Goal: Task Accomplishment & Management: Manage account settings

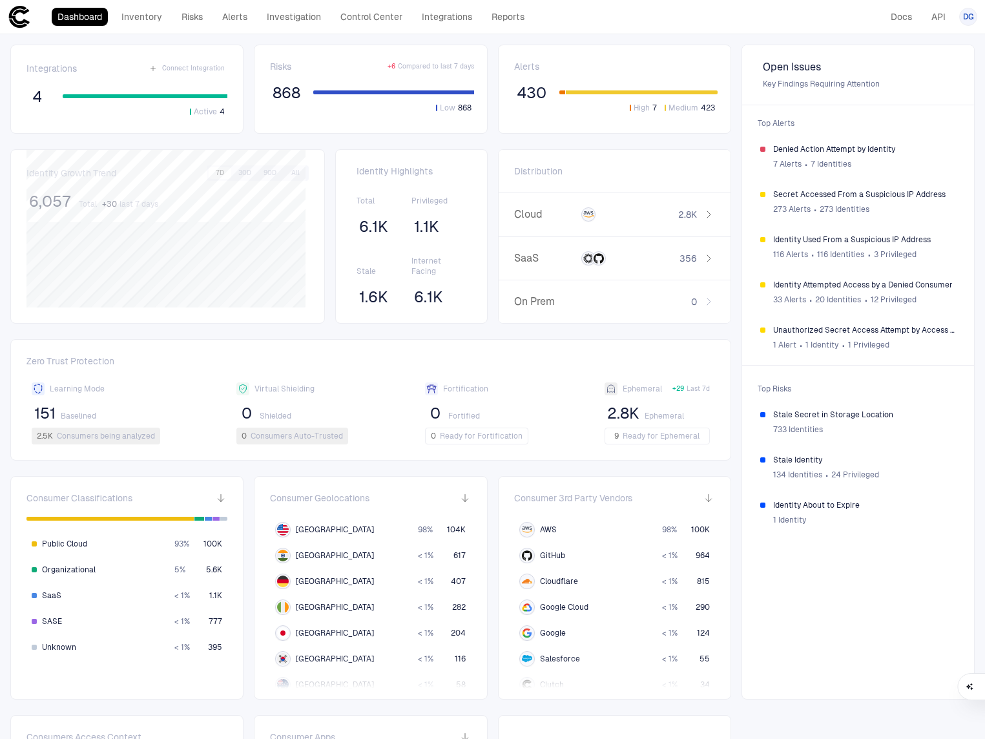
click at [18, 6] on icon at bounding box center [19, 17] width 21 height 22
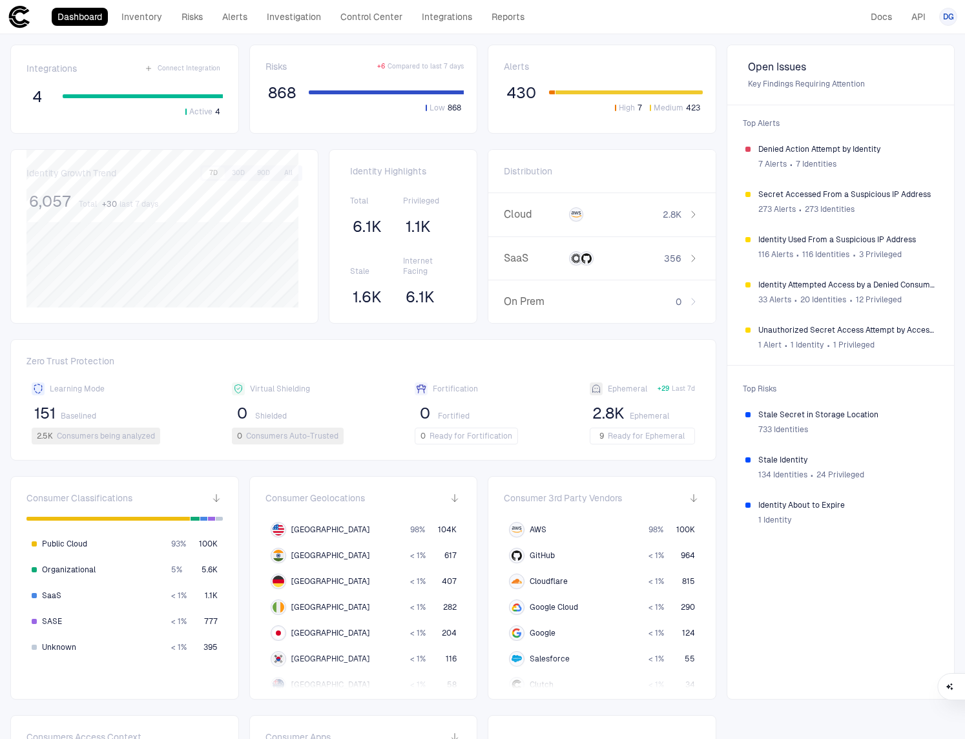
scroll to position [210, 0]
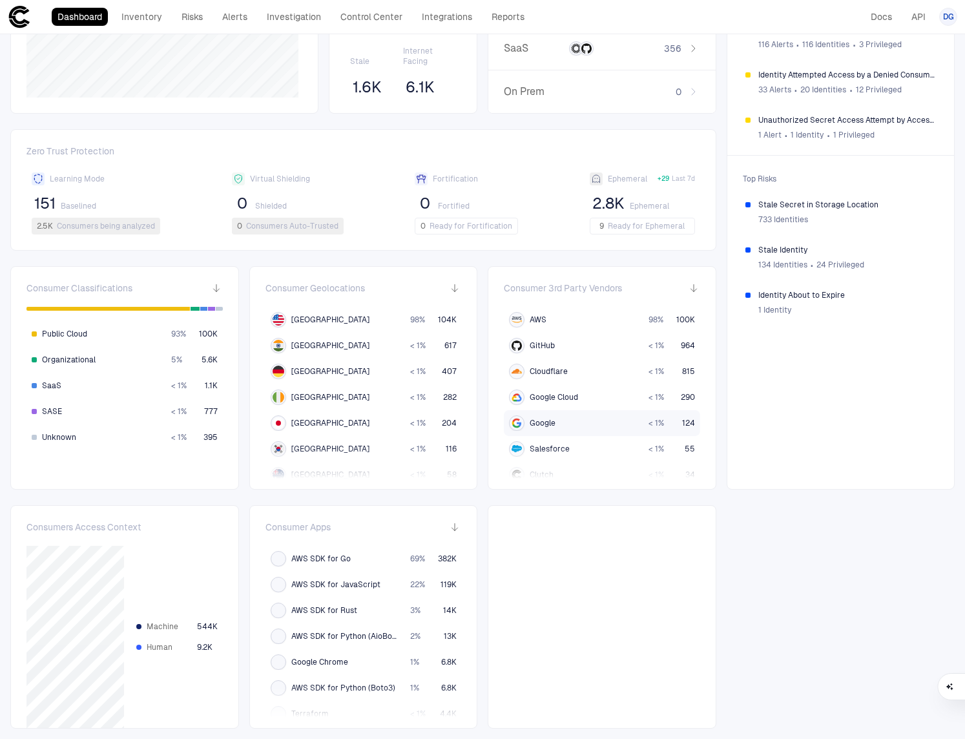
click at [549, 423] on span "Google" at bounding box center [543, 423] width 26 height 10
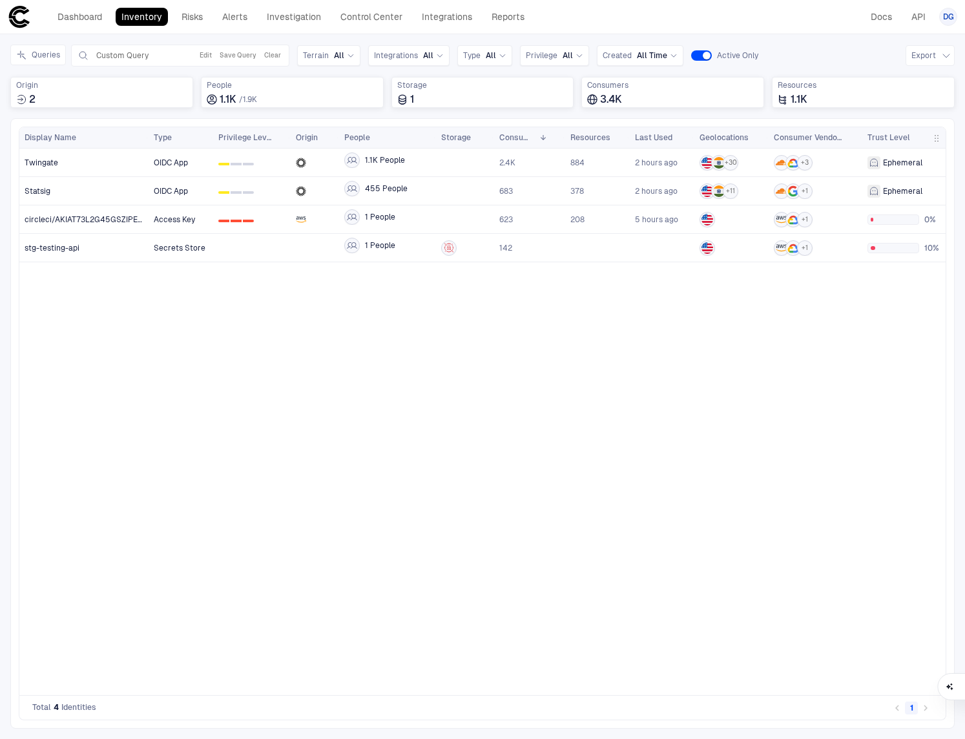
click at [255, 401] on div "OIDC App 0 1 2 1.1K People 2.4K 884 2 hours ago + 30 + 3 Ephemeral No Risks OID…" at bounding box center [547, 417] width 797 height 537
drag, startPoint x: 796, startPoint y: 395, endPoint x: 632, endPoint y: 351, distance: 170.1
click at [796, 395] on div "OIDC App 0 1 2 1.1K People 2.4K 884 2 hours ago + 30 + 3 Ephemeral No Risks OID…" at bounding box center [547, 417] width 797 height 537
click at [458, 474] on div "OIDC App 0 1 2 1.1K People 2.4K 884 2 hours ago + 30 + 3 Ephemeral No Risks OID…" at bounding box center [547, 417] width 797 height 537
click at [80, 25] on link "Dashboard" at bounding box center [80, 17] width 56 height 18
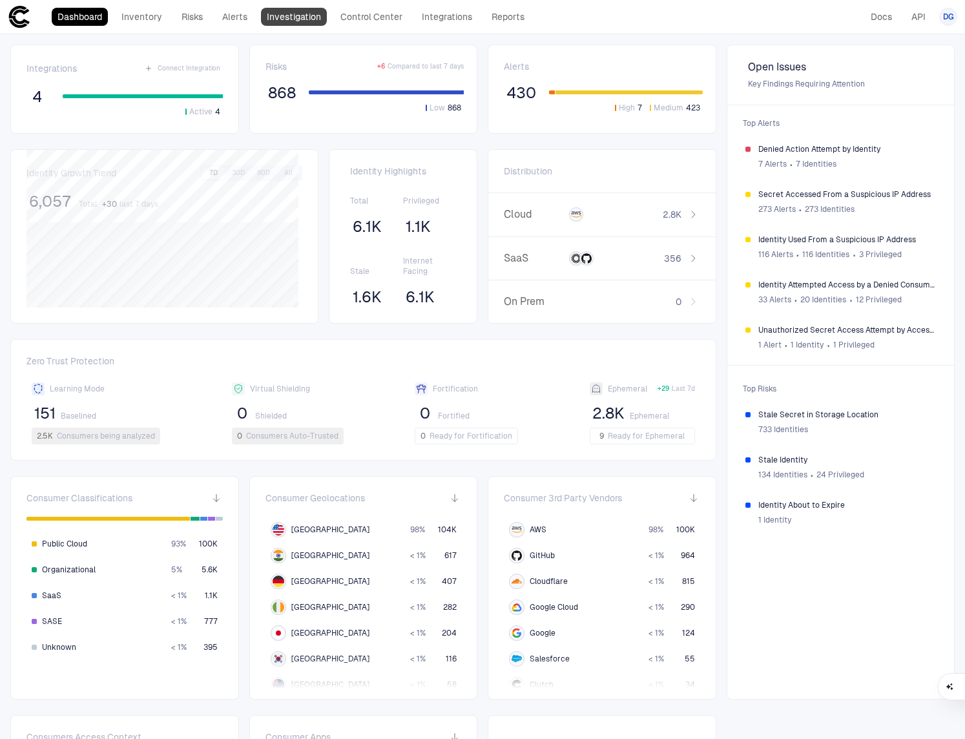
click at [286, 14] on link "Investigation" at bounding box center [294, 17] width 66 height 18
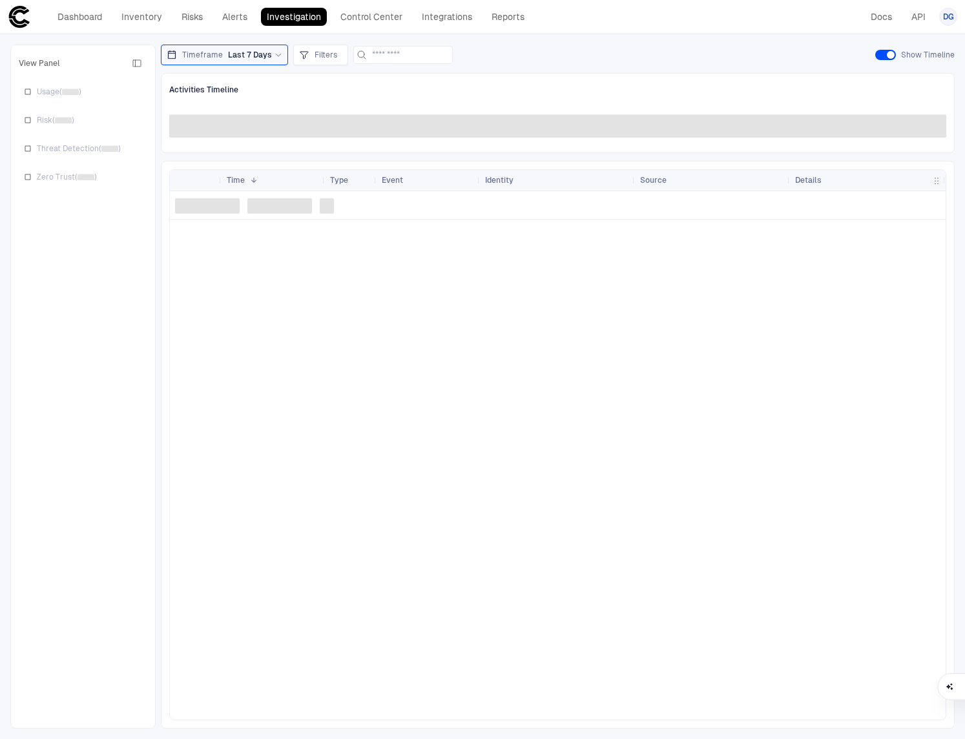
click at [275, 130] on span at bounding box center [557, 125] width 777 height 23
click at [151, 18] on link "Inventory" at bounding box center [142, 17] width 52 height 18
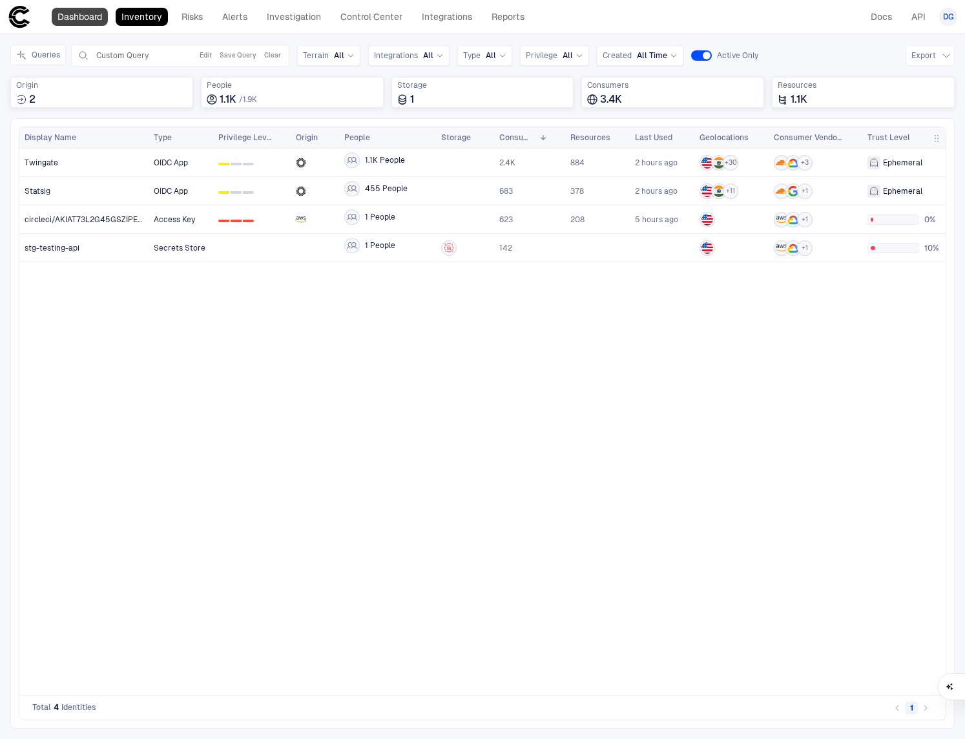
click at [101, 16] on link "Dashboard" at bounding box center [80, 17] width 56 height 18
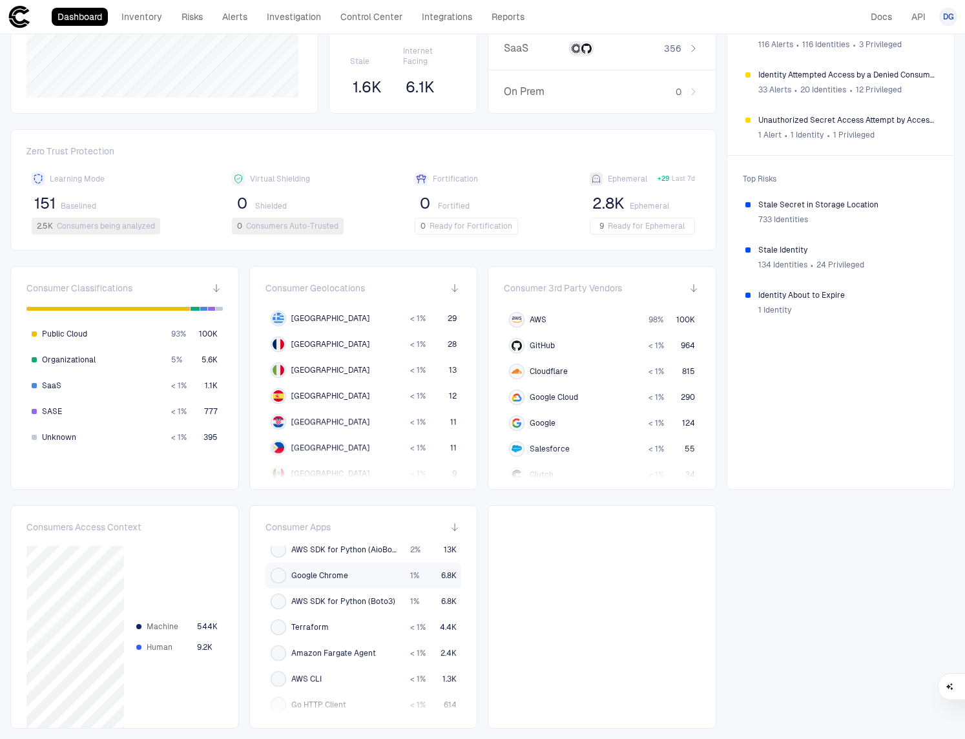
scroll to position [95, 0]
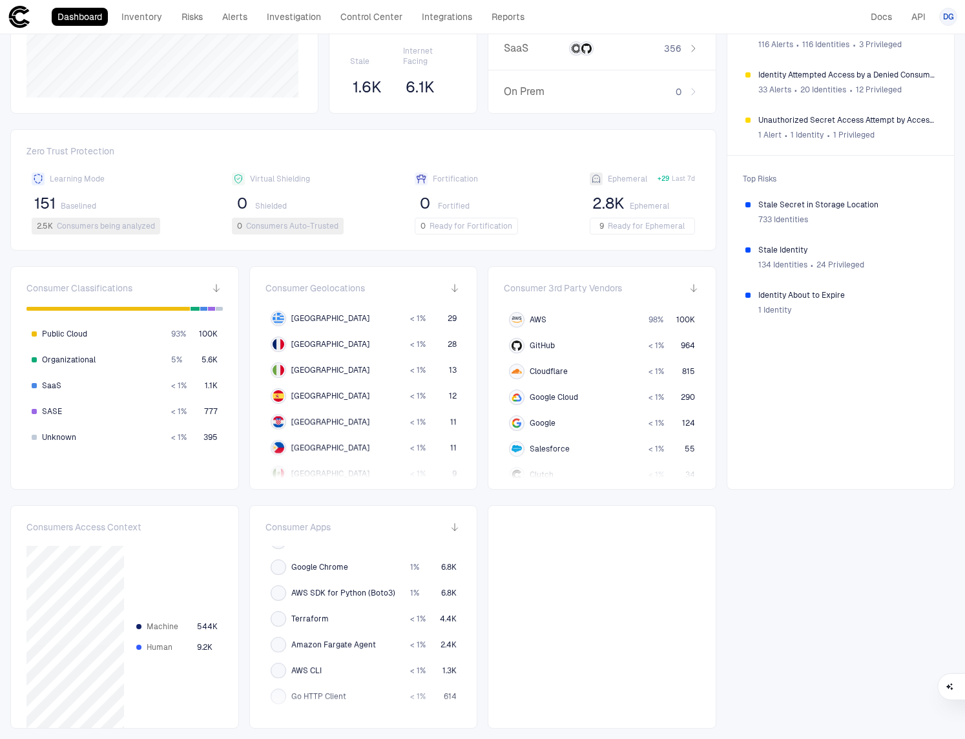
click at [722, 591] on div "Integrations Connect Integration 4 Active 4 Risks + 6 Compared to last 7 days 8…" at bounding box center [482, 281] width 965 height 915
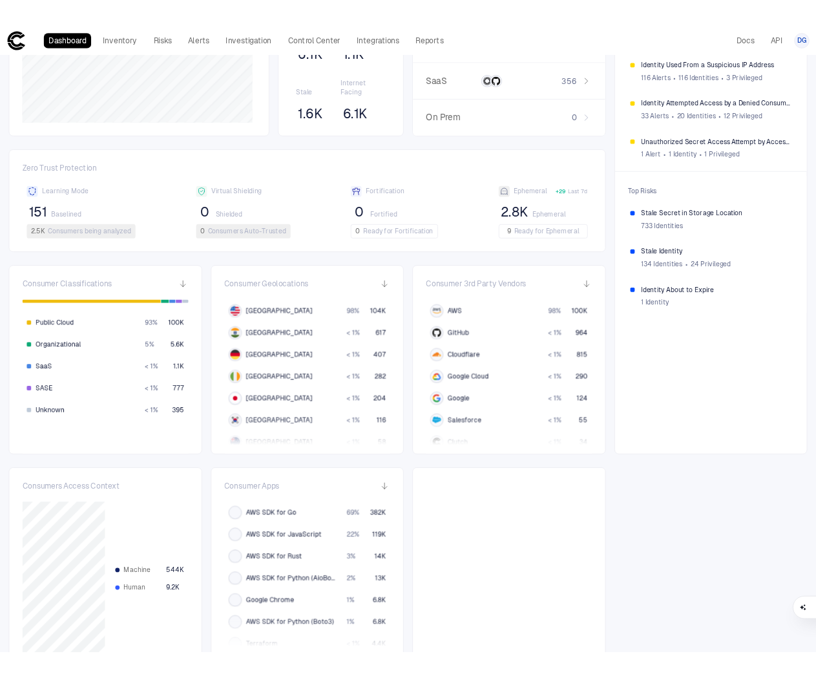
scroll to position [0, 0]
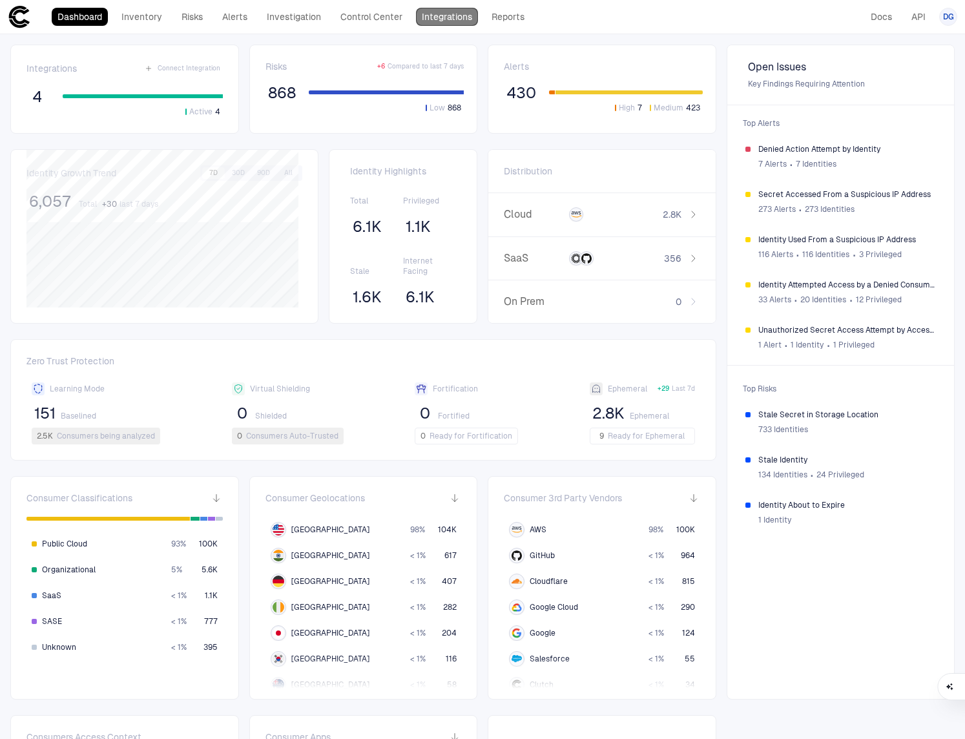
click at [437, 14] on link "Integrations" at bounding box center [447, 17] width 62 height 18
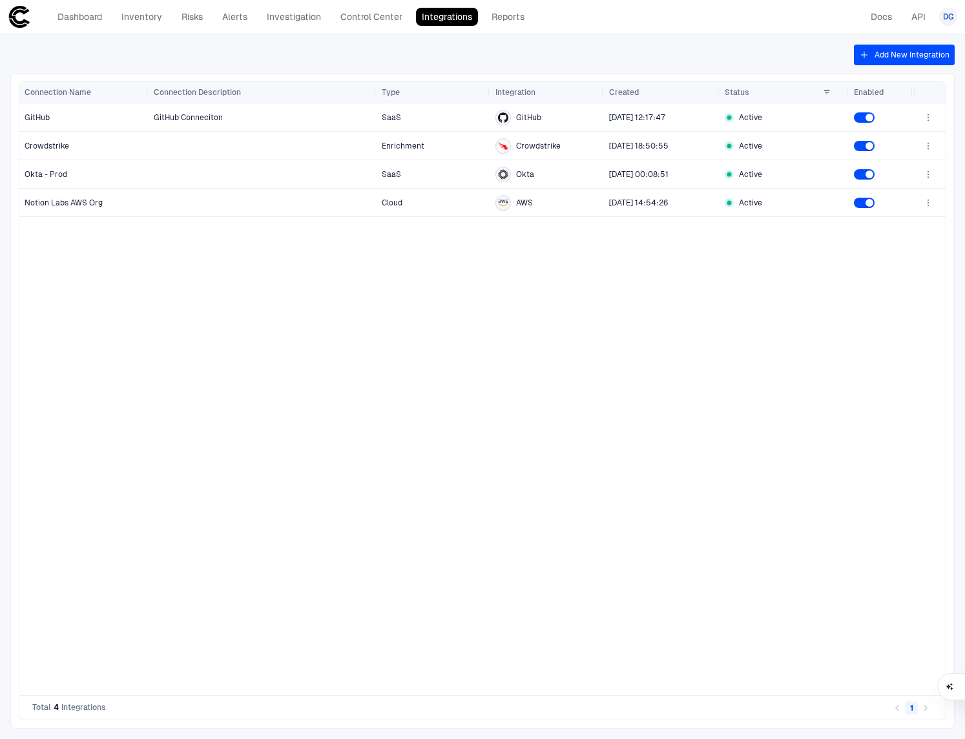
click at [449, 260] on div "GitHub Conneciton SaaS GitHub [DATE] 12:17:47 Active Enrichment Crowdstrike [DA…" at bounding box center [531, 399] width 765 height 592
click at [255, 19] on div "Dashboard Inventory Risks Alerts Investigation Control Center Integrations Repo…" at bounding box center [291, 17] width 479 height 18
click at [228, 21] on link "Alerts" at bounding box center [234, 17] width 37 height 18
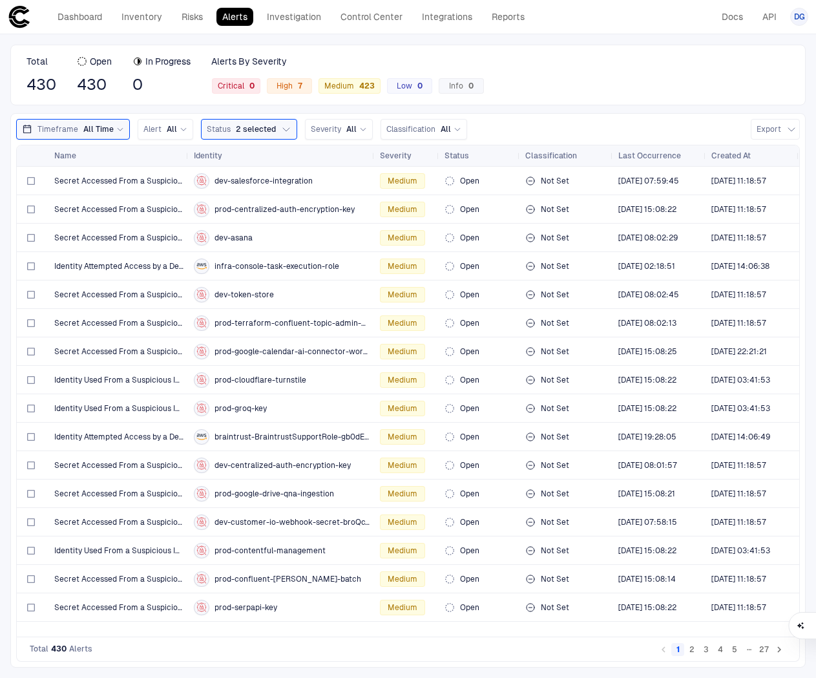
click at [571, 58] on div "Total 430 Open 430 In Progress 0 Alerts By Severity Critical 0 High 7 Medium 42…" at bounding box center [407, 75] width 795 height 61
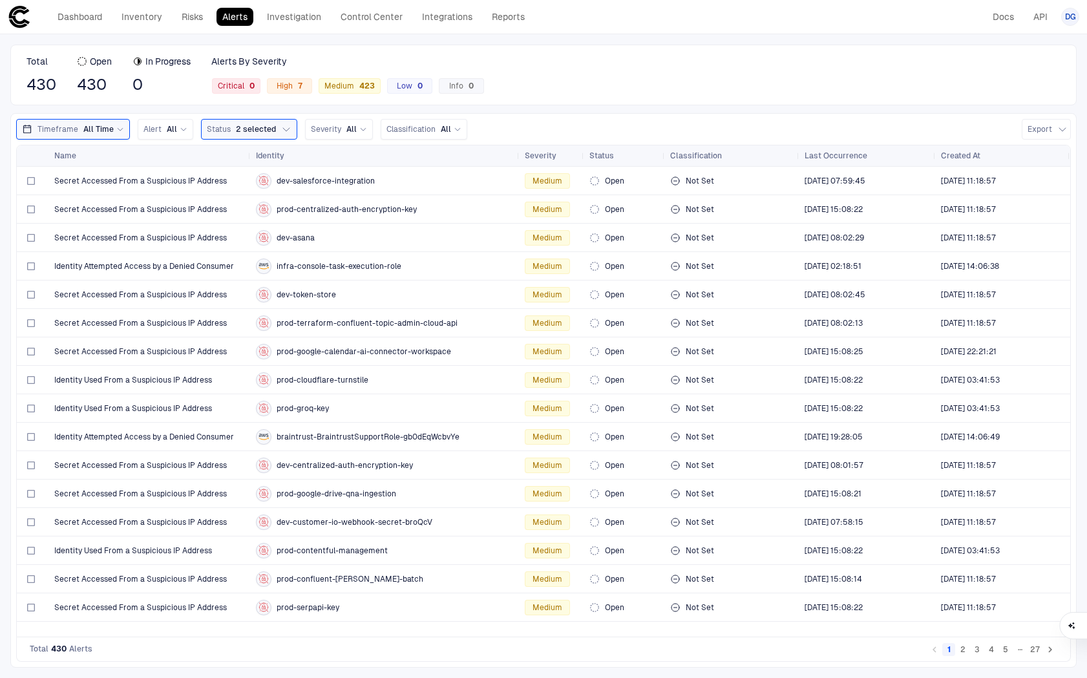
click at [596, 99] on div "Total 430 Open 430 In Progress 0 Alerts By Severity Critical 0 High 7 Medium 42…" at bounding box center [543, 75] width 1066 height 61
click at [304, 16] on link "Investigation" at bounding box center [294, 17] width 66 height 18
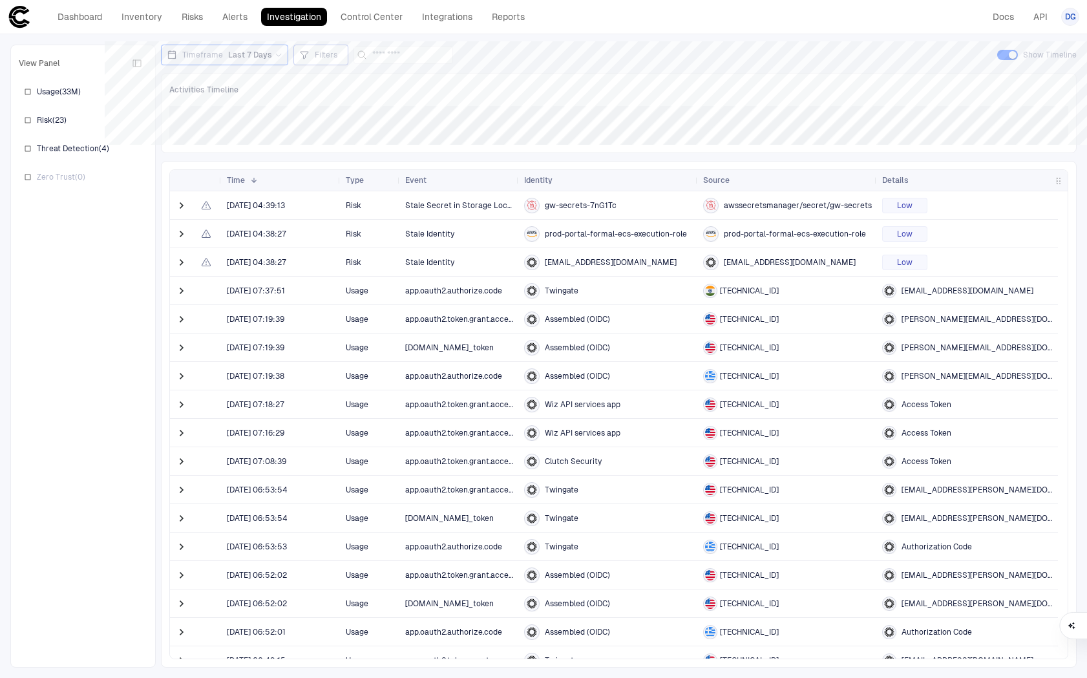
click at [315, 56] on span "Filters" at bounding box center [326, 55] width 23 height 10
click at [449, 135] on button "Add Condition Group" at bounding box center [427, 126] width 97 height 21
click at [395, 103] on div "All of the following are true" at bounding box center [538, 94] width 376 height 21
click at [405, 94] on span "All of the following are true" at bounding box center [393, 94] width 87 height 9
click at [202, 16] on link "Risks" at bounding box center [192, 17] width 33 height 18
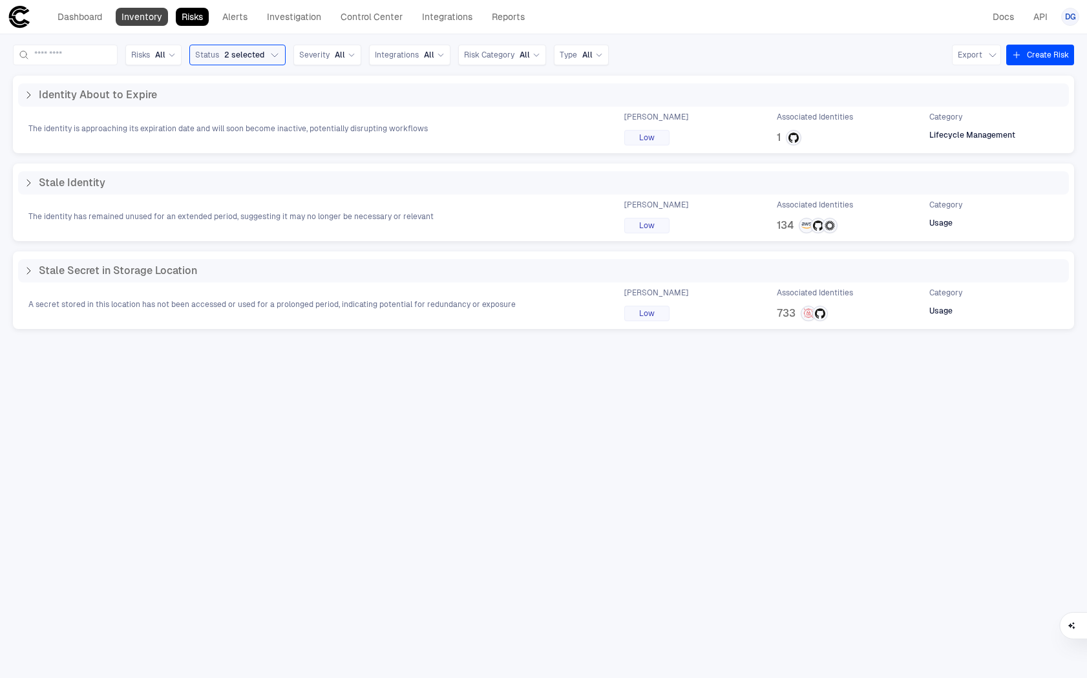
click at [144, 16] on link "Inventory" at bounding box center [142, 17] width 52 height 18
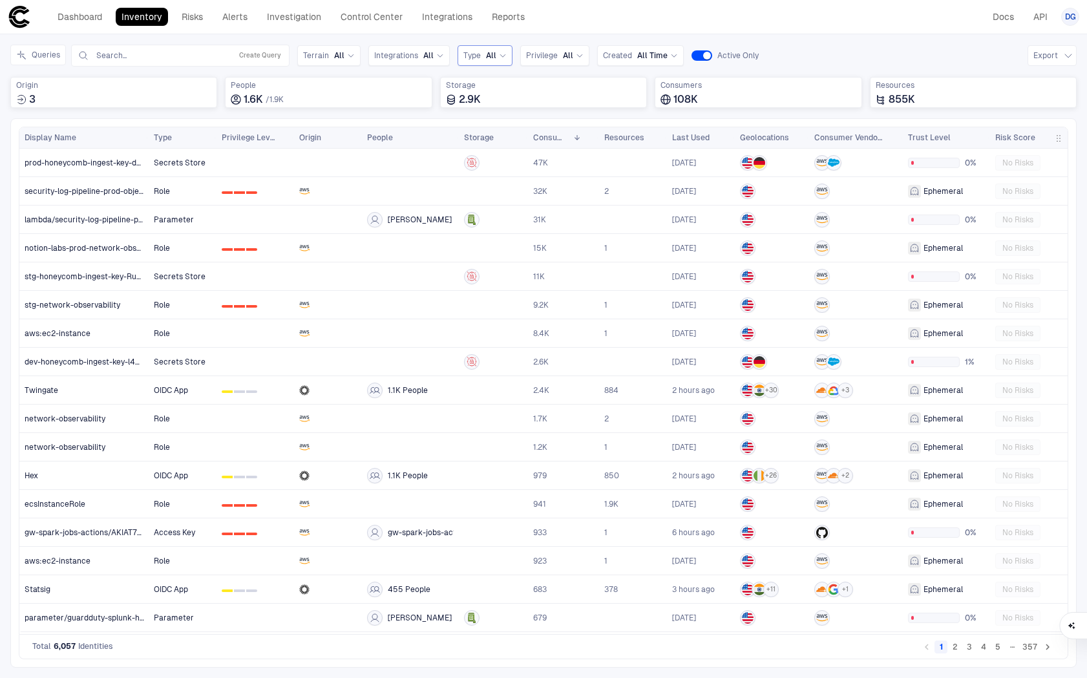
click at [486, 58] on span "All" at bounding box center [491, 55] width 10 height 10
click at [423, 59] on span "All" at bounding box center [428, 55] width 10 height 10
click at [348, 52] on icon at bounding box center [351, 56] width 8 height 8
click at [328, 79] on div "Cloud" at bounding box center [336, 85] width 66 height 22
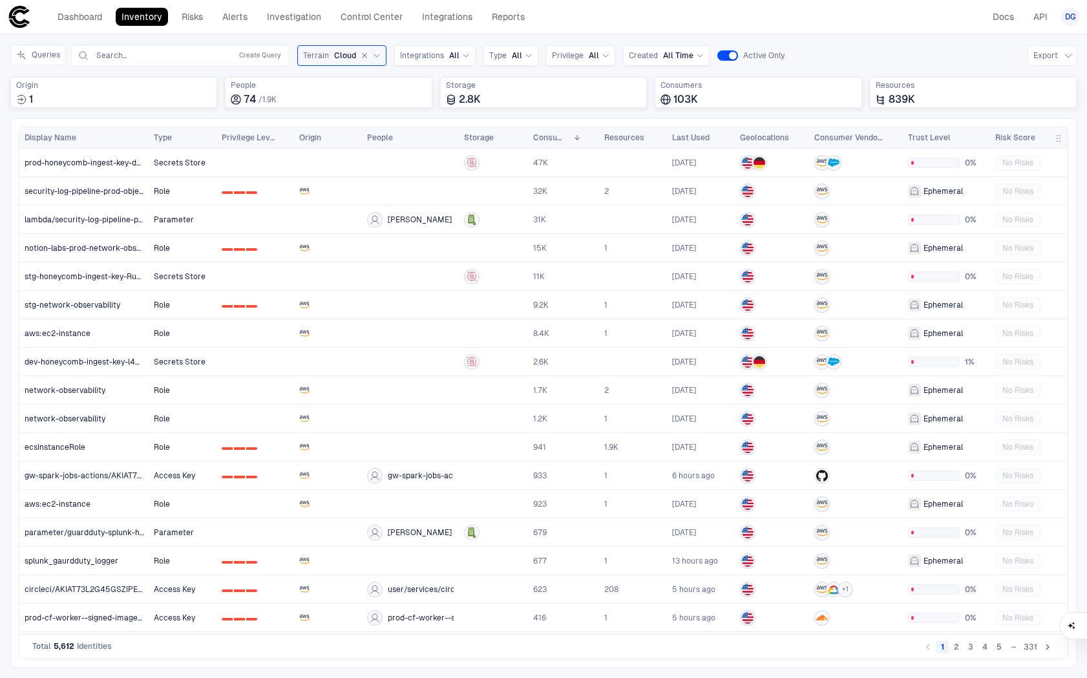
click at [535, 58] on div "Queries Search... Create Query Terrain Cloud Integrations All Type All Privileg…" at bounding box center [397, 56] width 774 height 22
click at [525, 57] on icon at bounding box center [529, 56] width 8 height 8
click at [615, 27] on div "Dashboard Inventory Risks Alerts Investigation Control Center Integrations Repo…" at bounding box center [543, 16] width 1071 height 23
click at [42, 54] on button "Queries" at bounding box center [38, 55] width 56 height 21
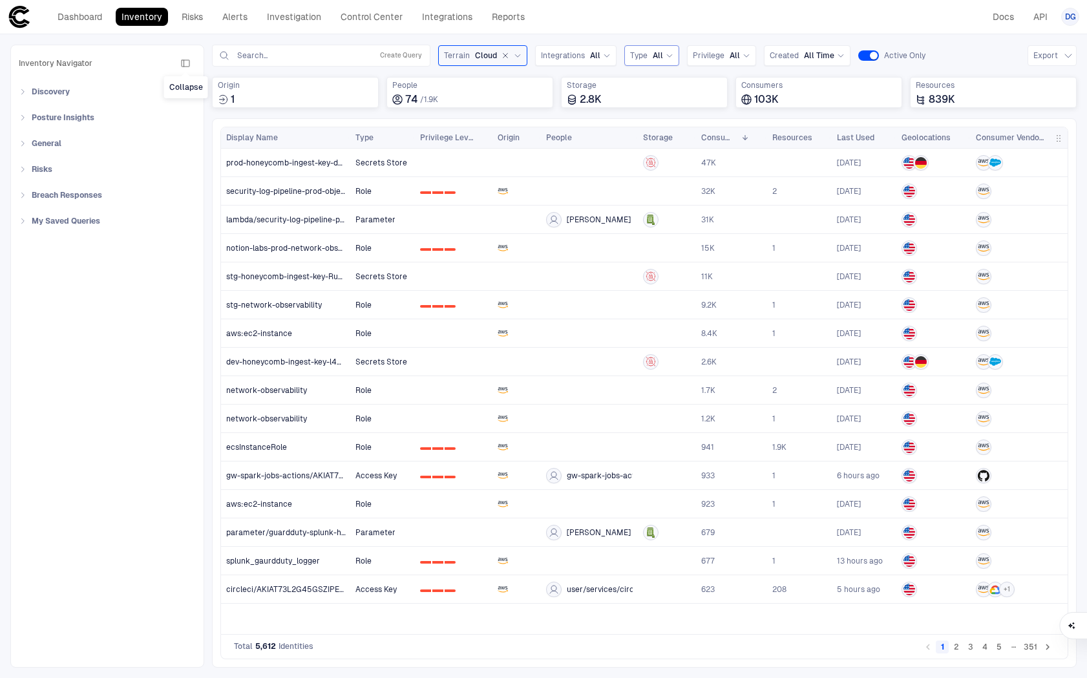
click at [185, 63] on icon "button" at bounding box center [185, 63] width 10 height 10
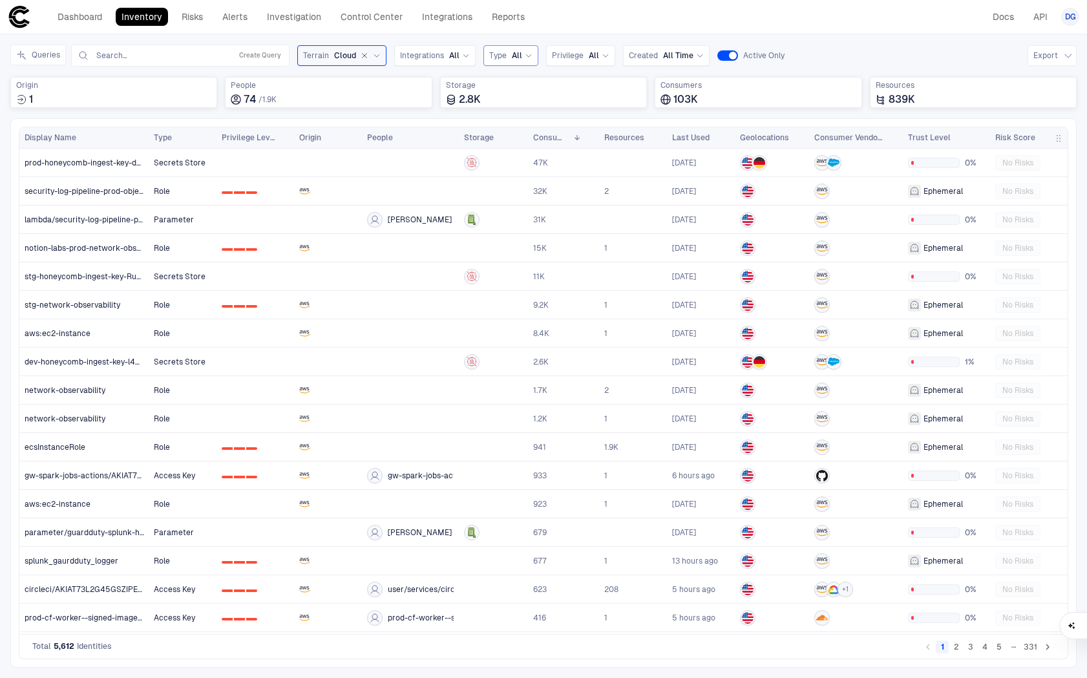
click at [373, 56] on icon at bounding box center [377, 56] width 8 height 8
click at [816, 591] on icon "Google Cloud" at bounding box center [834, 590] width 12 height 12
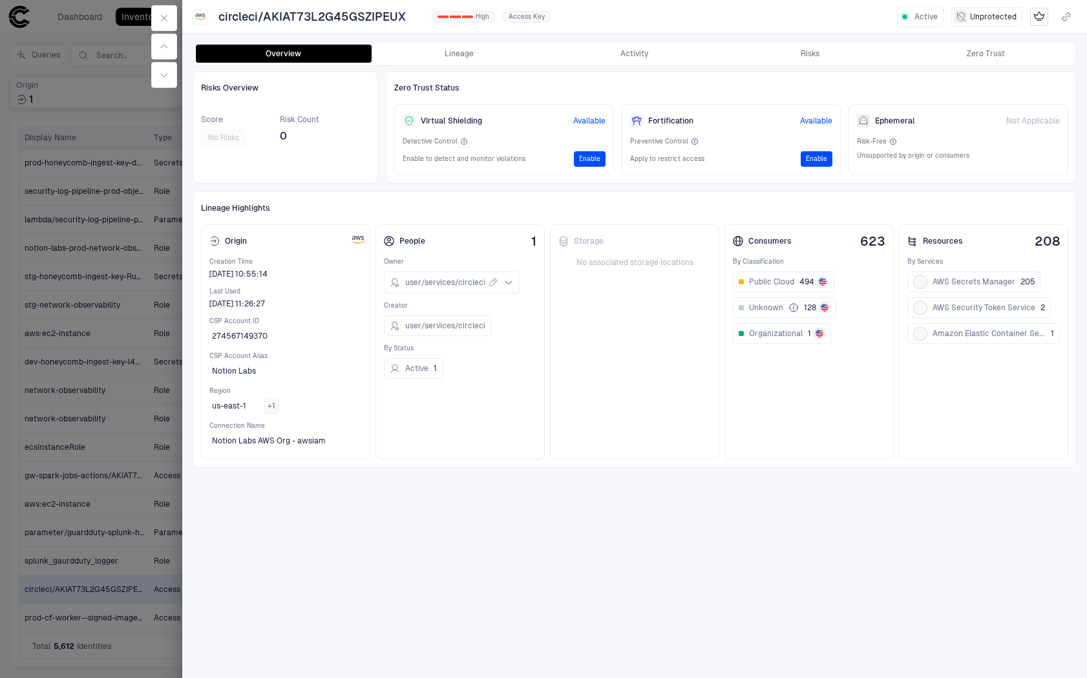
click at [138, 131] on div at bounding box center [543, 339] width 1087 height 678
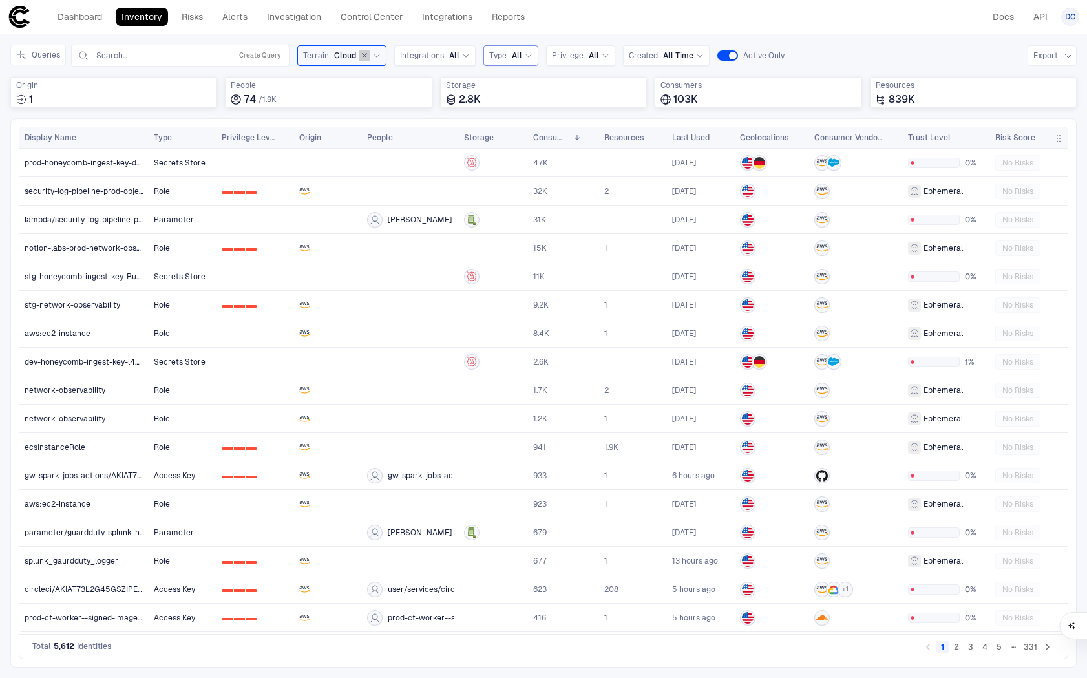
click at [361, 57] on icon "button" at bounding box center [365, 56] width 8 height 8
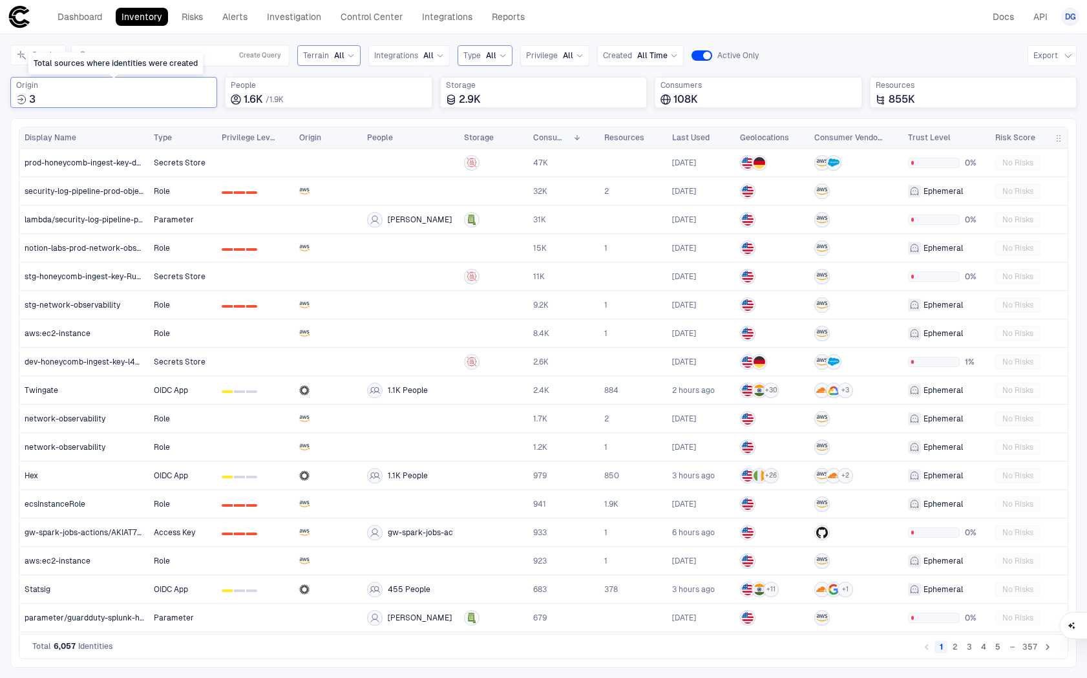
click at [128, 100] on div "3" at bounding box center [113, 99] width 195 height 13
click at [425, 25] on link "Integrations" at bounding box center [447, 17] width 62 height 18
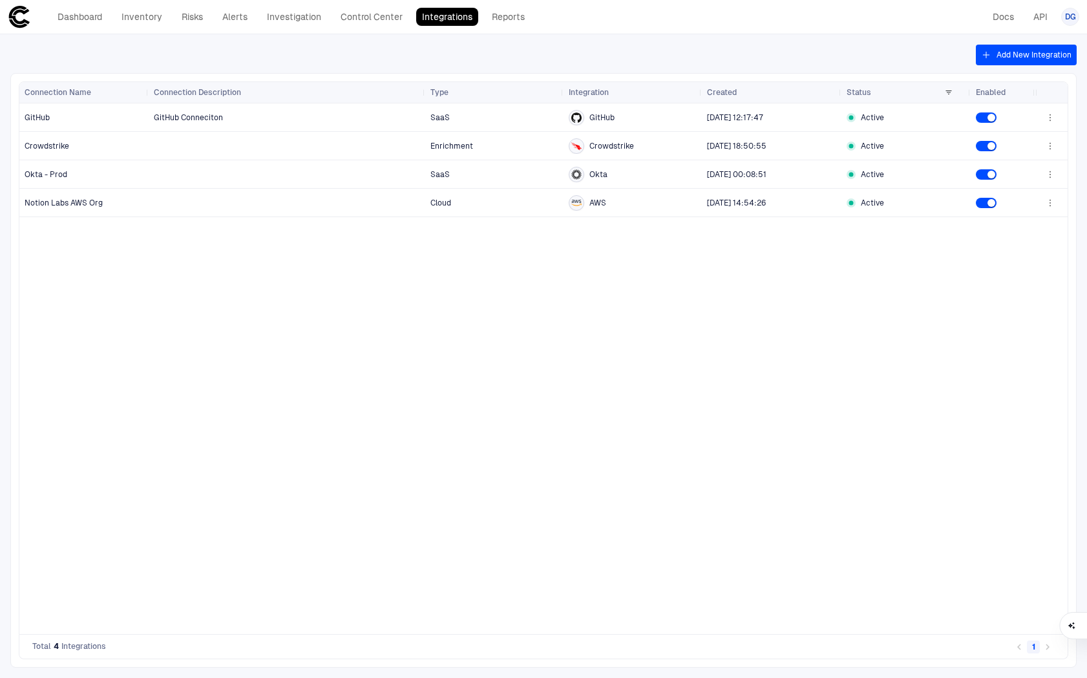
click at [533, 278] on div "GitHub Conneciton SaaS GitHub [DATE] 12:17:47 Active Enrichment Crowdstrike [DA…" at bounding box center [592, 368] width 887 height 531
click at [816, 57] on button "Add New Integration" at bounding box center [1026, 55] width 101 height 21
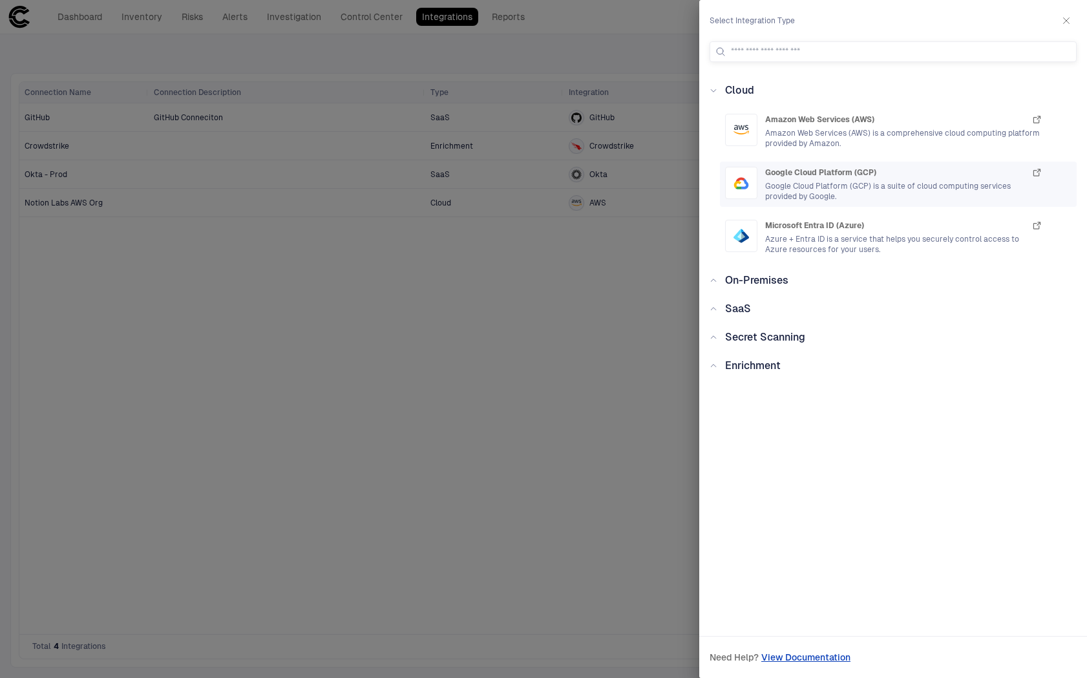
click at [816, 189] on span "Google Cloud Platform (GCP) is a suite of cloud computing services provided by …" at bounding box center [903, 191] width 277 height 21
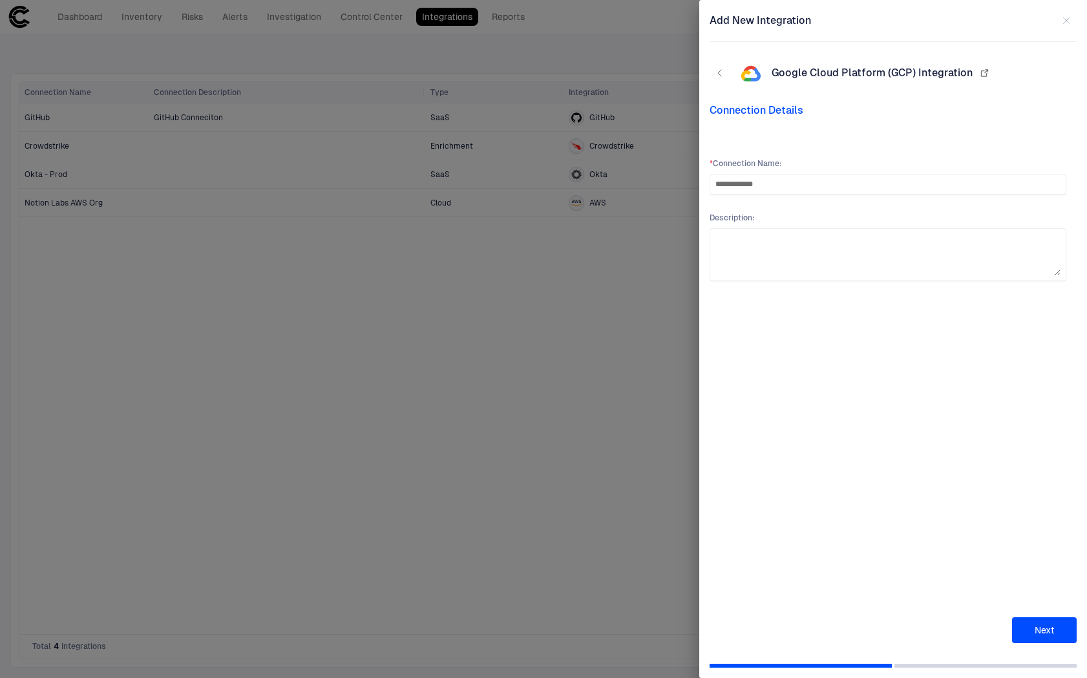
type input "**********"
click at [816, 222] on span "Description :" at bounding box center [888, 218] width 357 height 10
click at [816, 388] on div "**********" at bounding box center [888, 366] width 357 height 417
click at [816, 626] on button "Next" at bounding box center [1044, 630] width 65 height 26
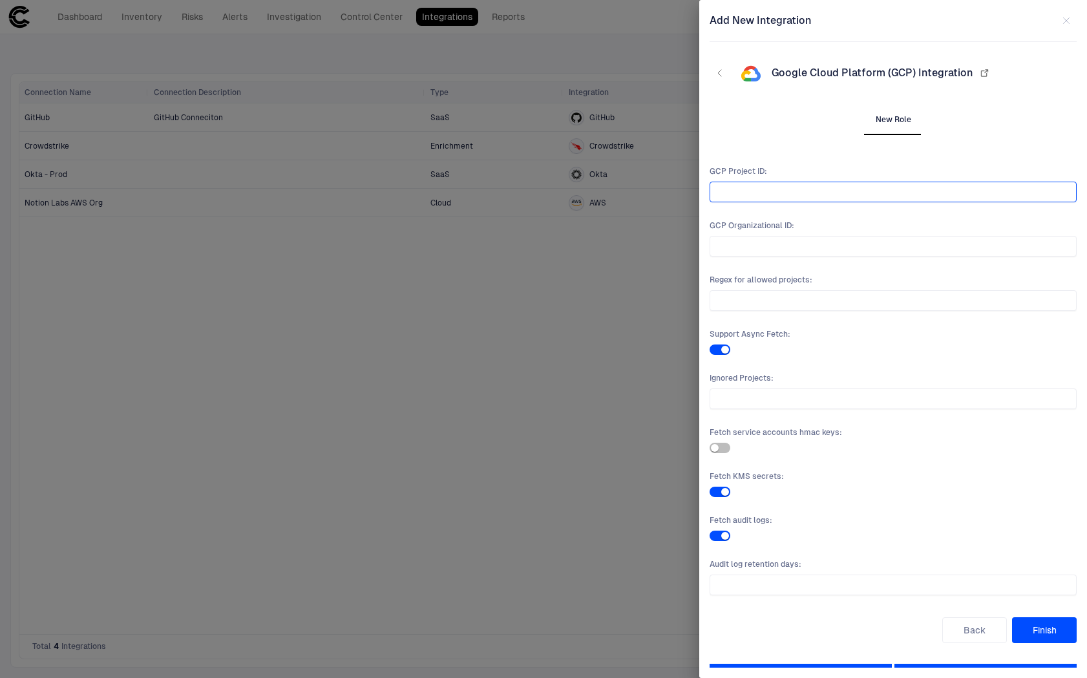
click at [816, 201] on input "text" at bounding box center [892, 191] width 355 height 19
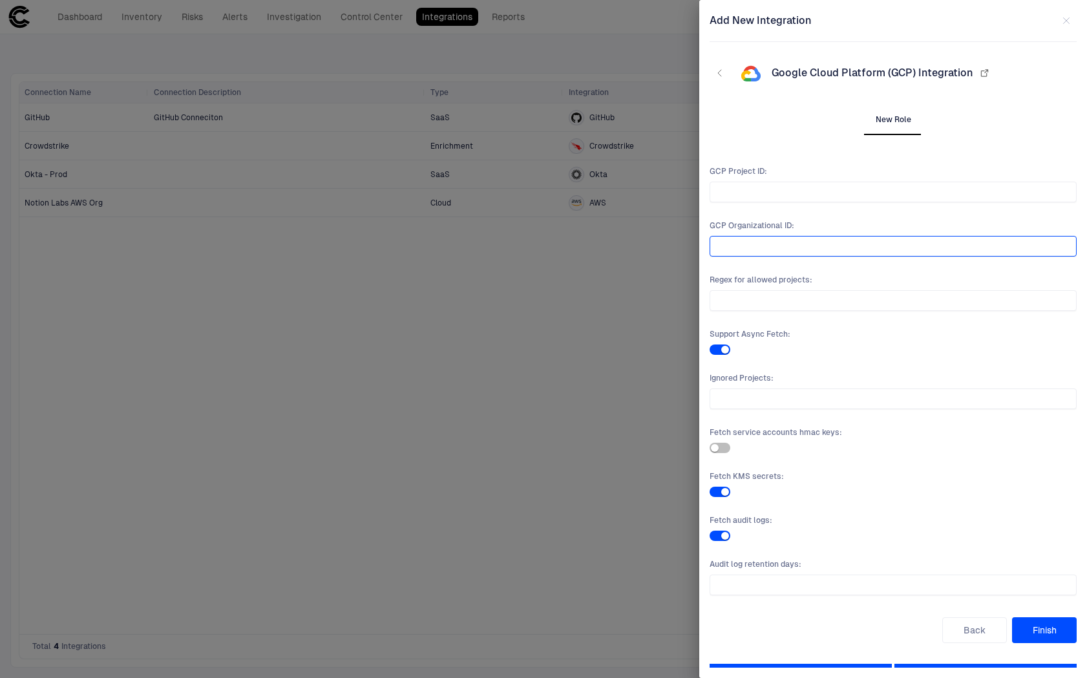
click at [816, 249] on input "text" at bounding box center [892, 246] width 355 height 19
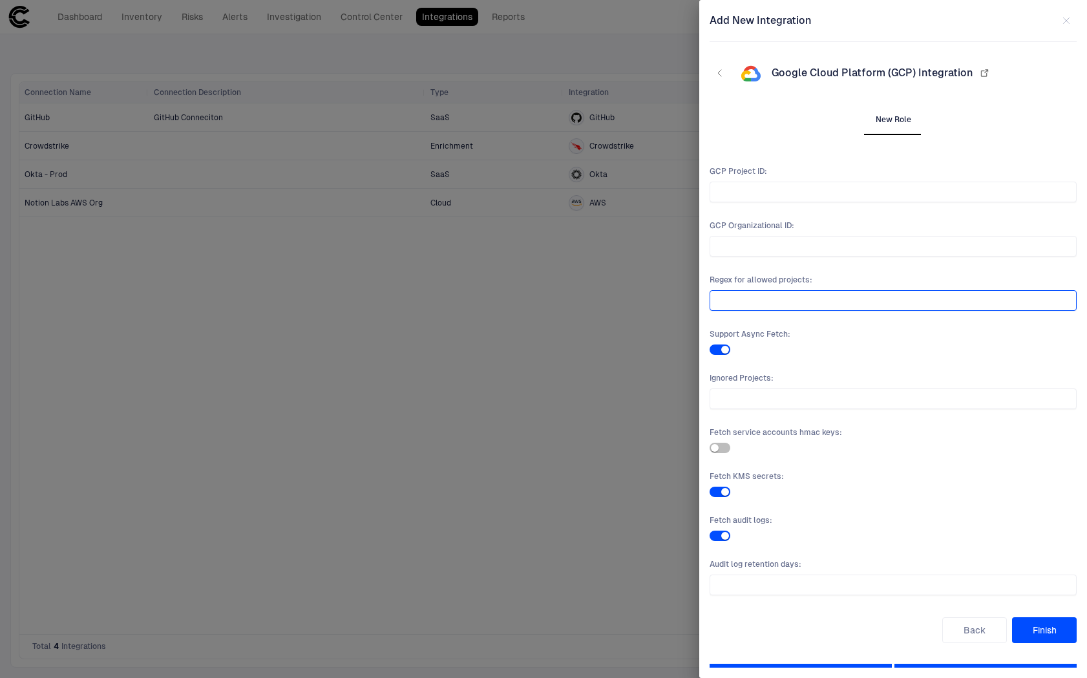
click at [816, 291] on input "text" at bounding box center [892, 300] width 355 height 19
click at [816, 74] on icon "button" at bounding box center [984, 73] width 10 height 10
click at [306, 244] on div at bounding box center [543, 339] width 1087 height 678
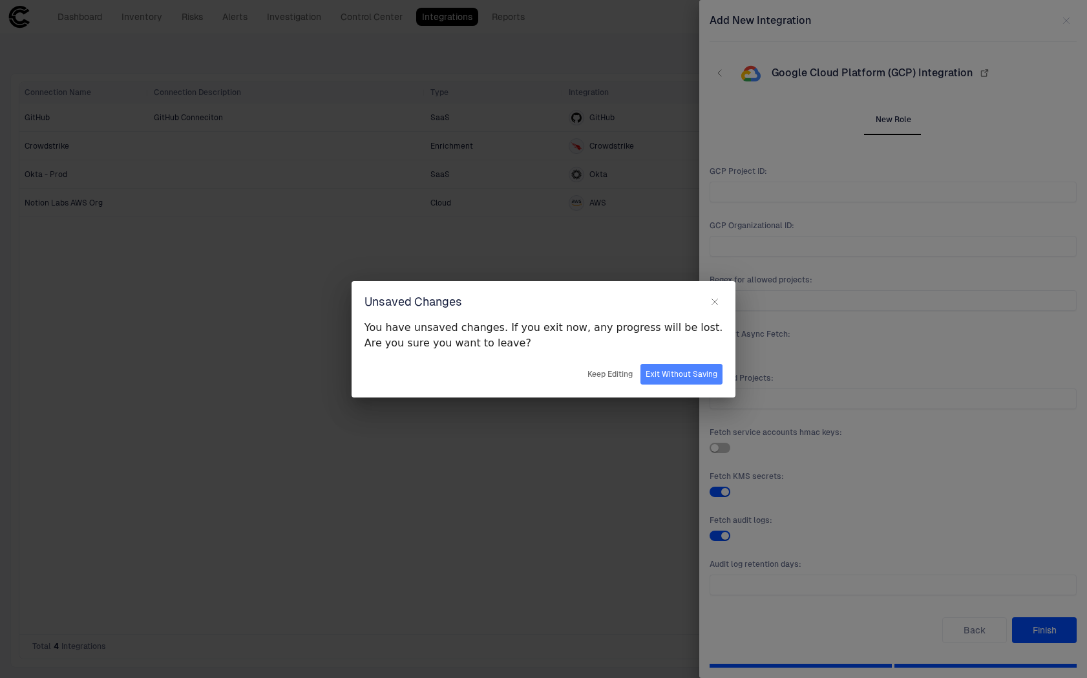
click at [691, 372] on button "Exit Without Saving" at bounding box center [681, 374] width 82 height 21
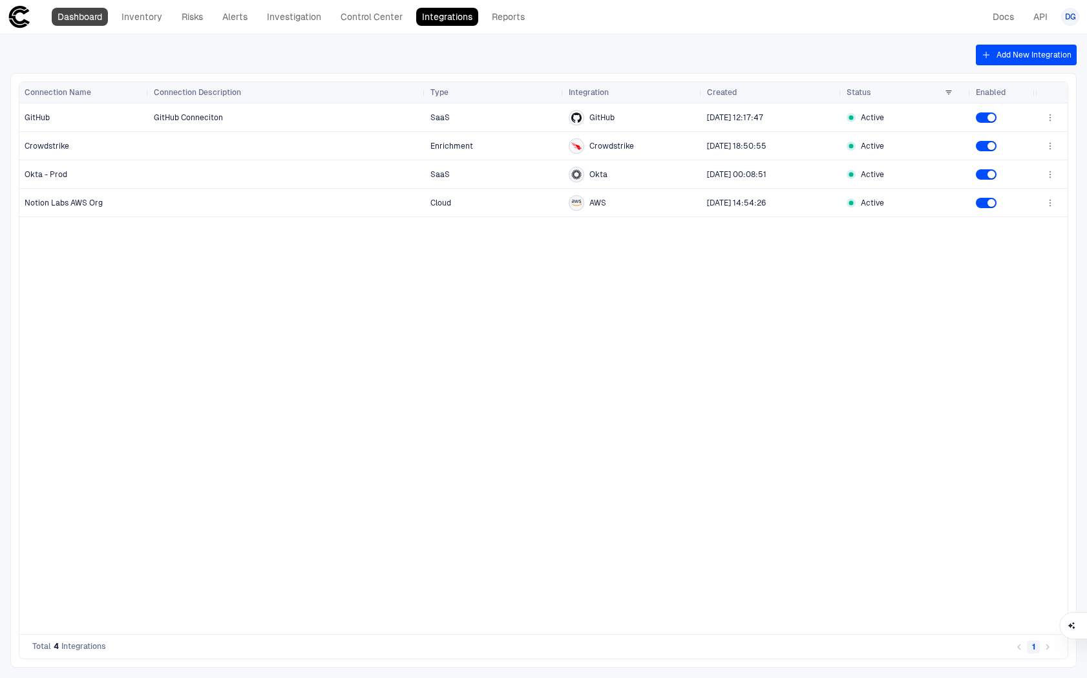
click at [62, 16] on link "Dashboard" at bounding box center [80, 17] width 56 height 18
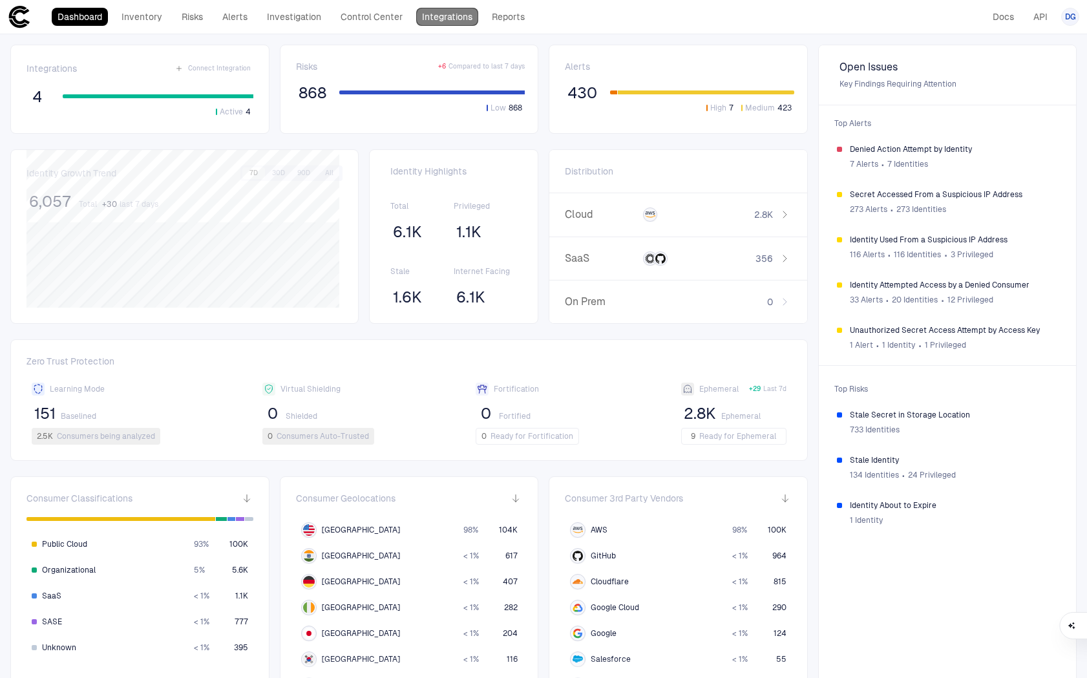
click at [441, 14] on link "Integrations" at bounding box center [447, 17] width 62 height 18
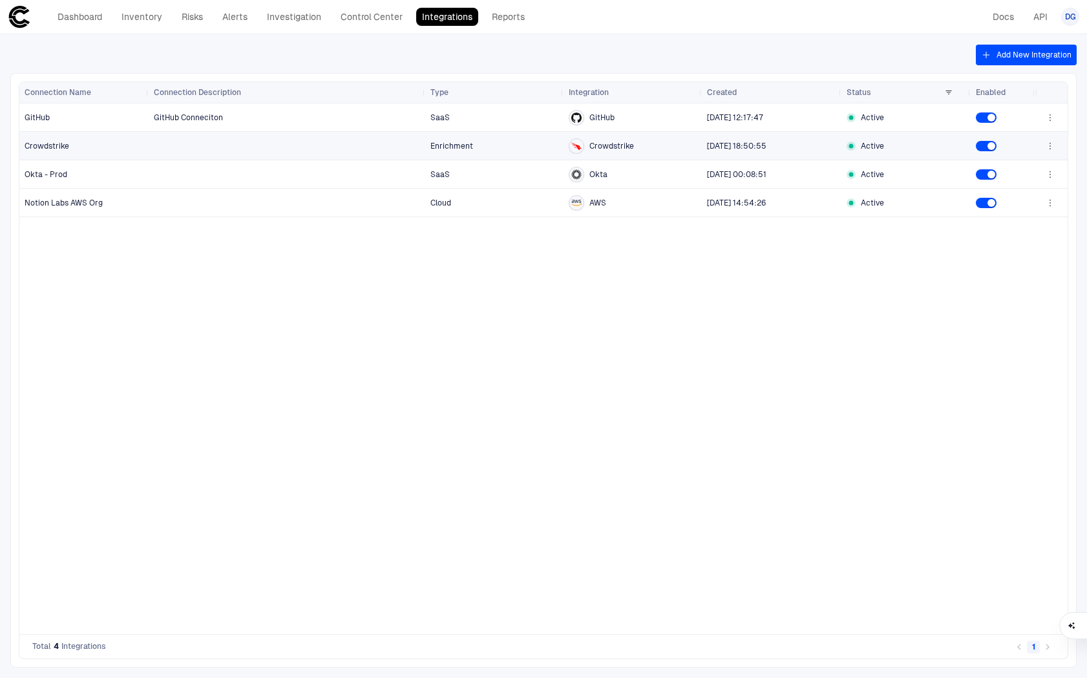
click at [224, 149] on div at bounding box center [287, 145] width 266 height 26
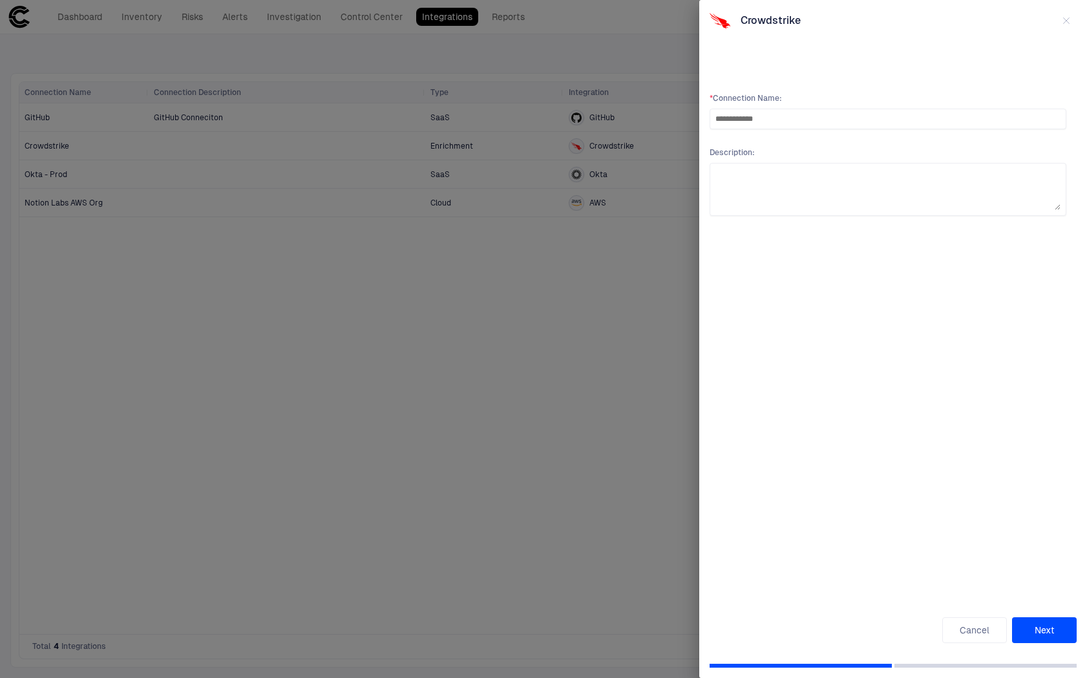
click at [673, 236] on div at bounding box center [543, 339] width 1087 height 678
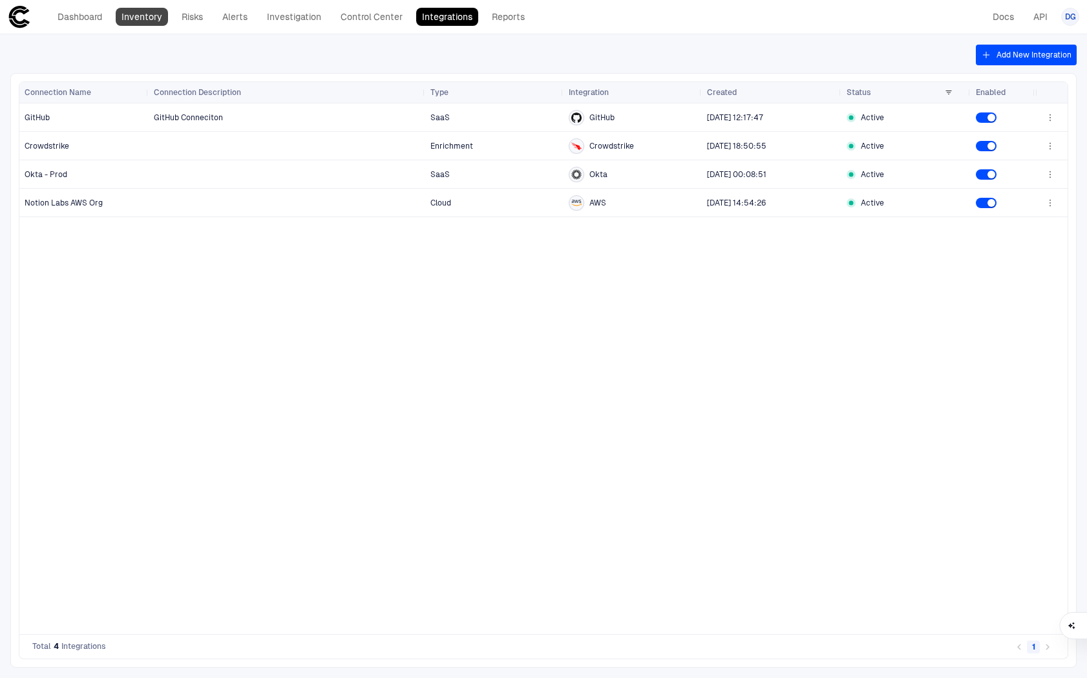
click at [132, 10] on link "Inventory" at bounding box center [142, 17] width 52 height 18
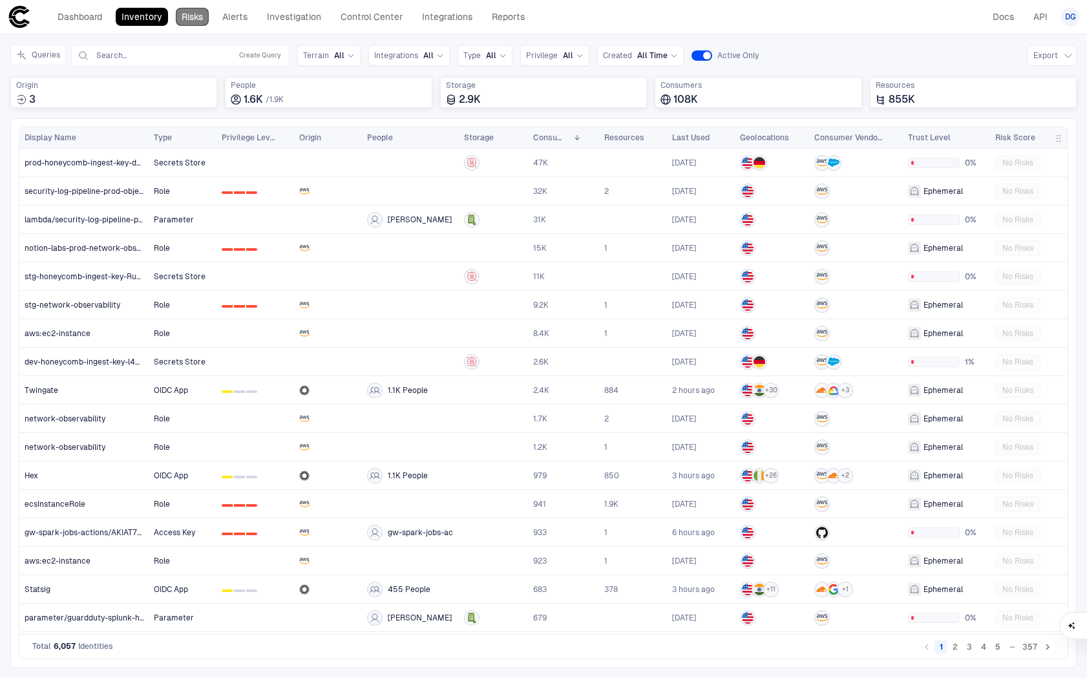
click at [202, 22] on link "Risks" at bounding box center [192, 17] width 33 height 18
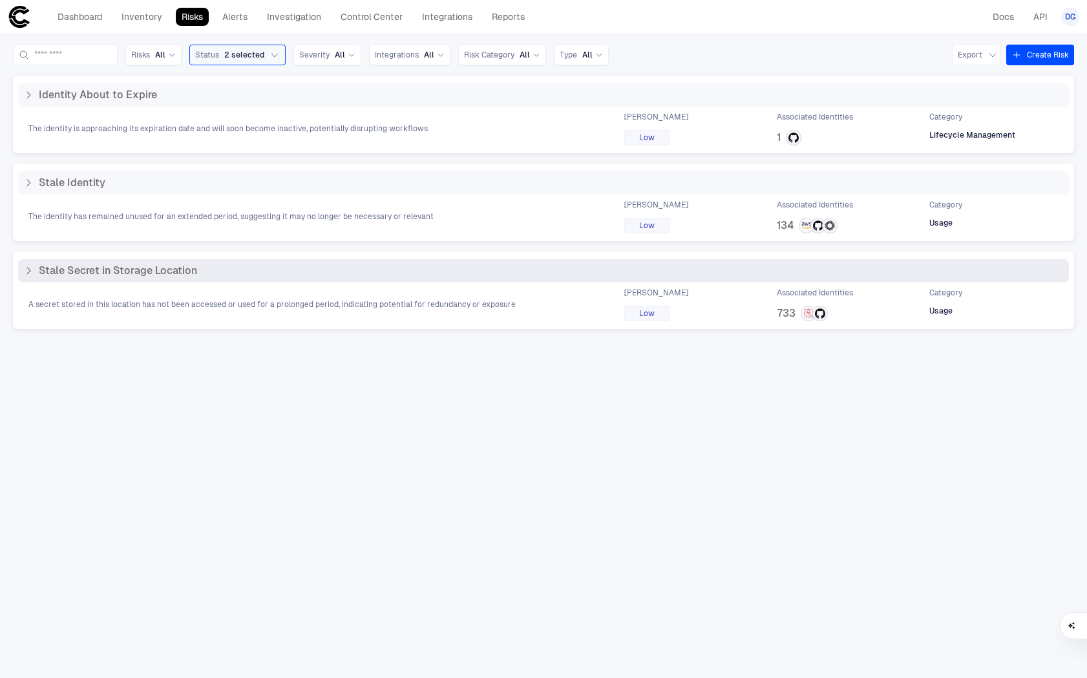
click at [128, 279] on div "Stale Secret in Storage Location" at bounding box center [543, 270] width 1051 height 23
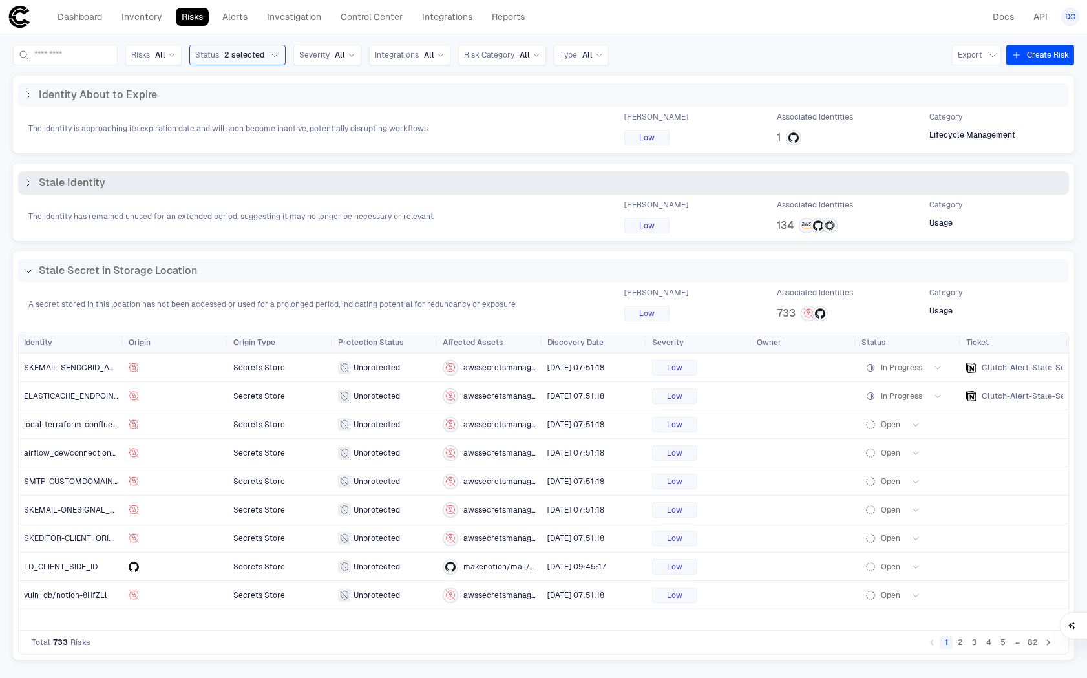
click at [171, 213] on span "The identity has remained unused for an extended period, suggesting it may no l…" at bounding box center [230, 216] width 405 height 10
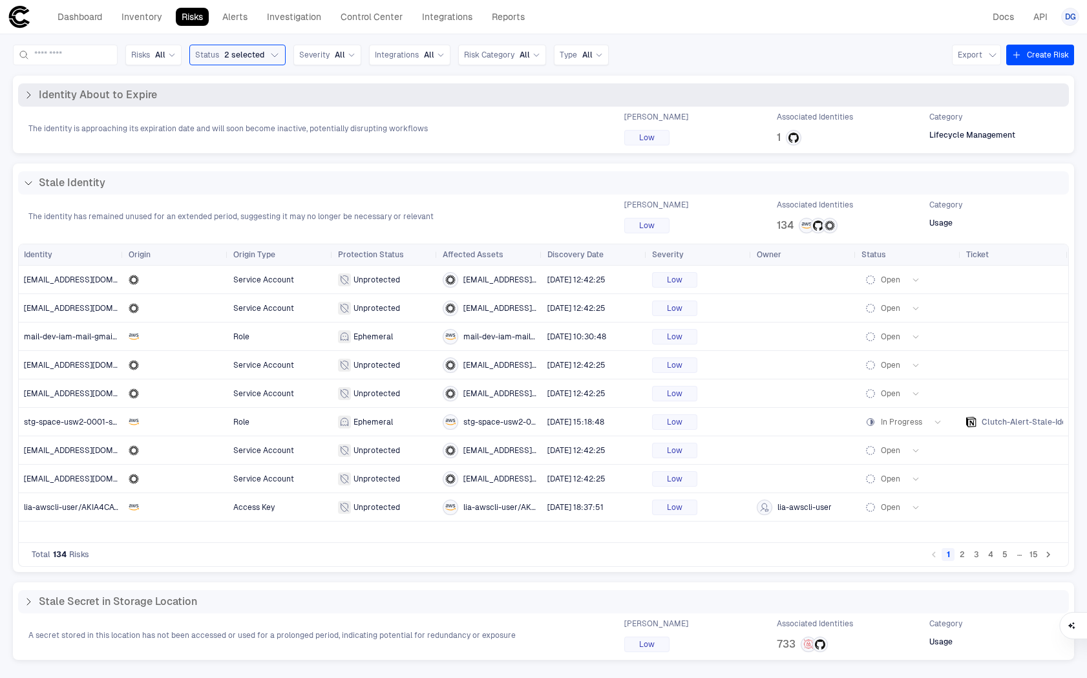
click at [144, 111] on div "Identity About to Expire The identity is approaching its expiration date and wi…" at bounding box center [543, 114] width 1051 height 62
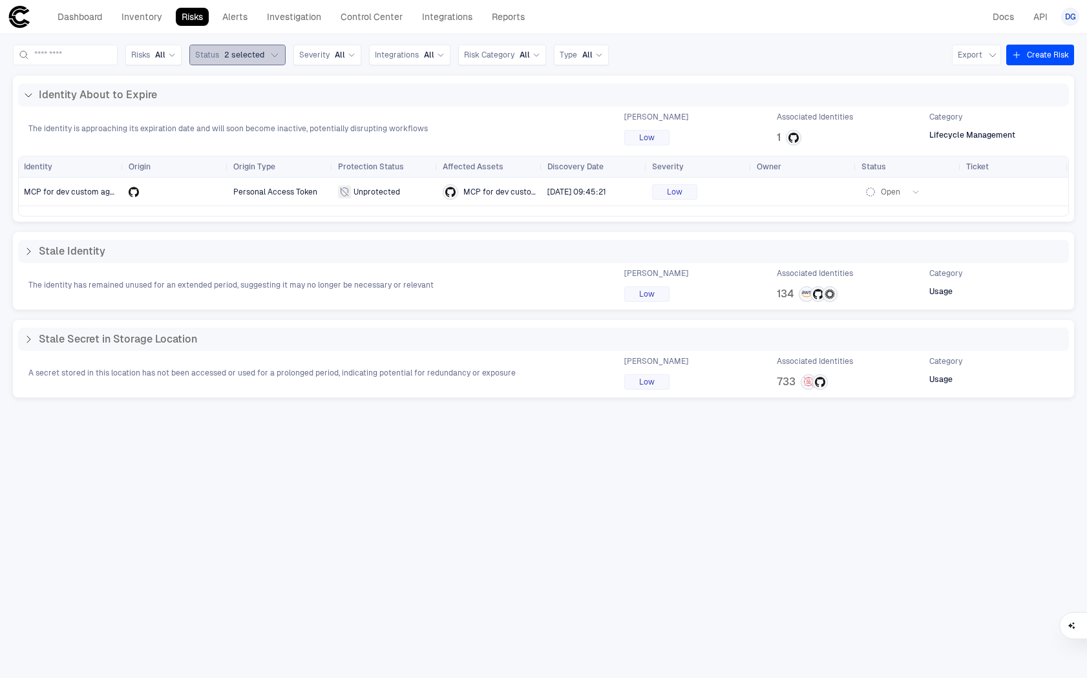
click at [264, 56] on span "2 selected" at bounding box center [244, 55] width 40 height 10
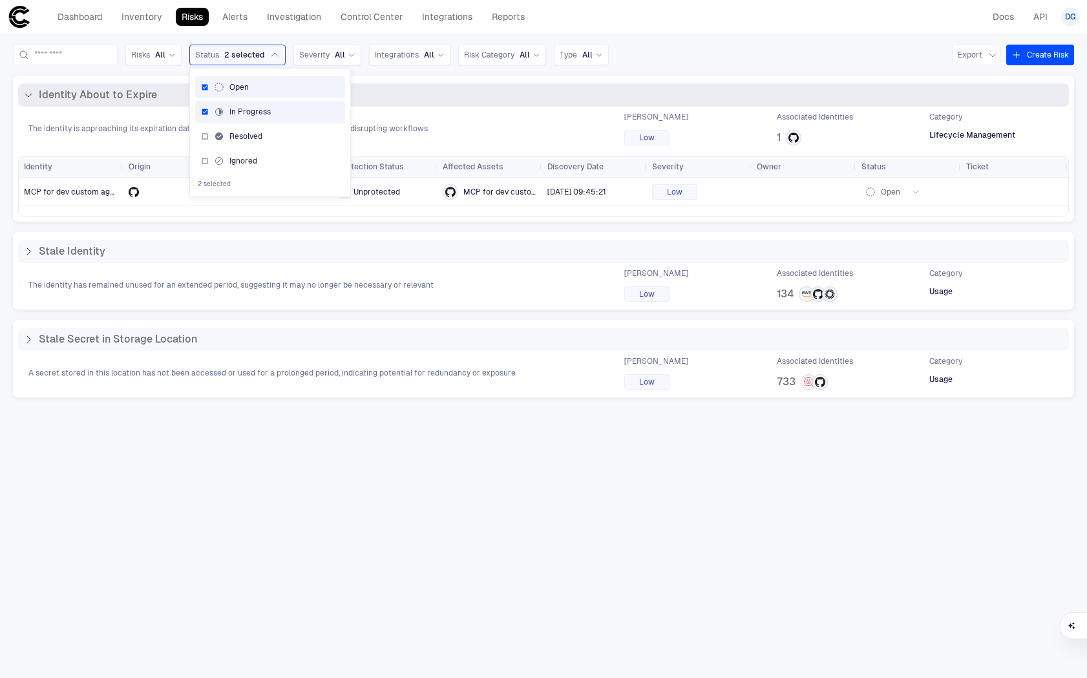
click at [397, 88] on div "Identity About to Expire" at bounding box center [543, 94] width 1051 height 23
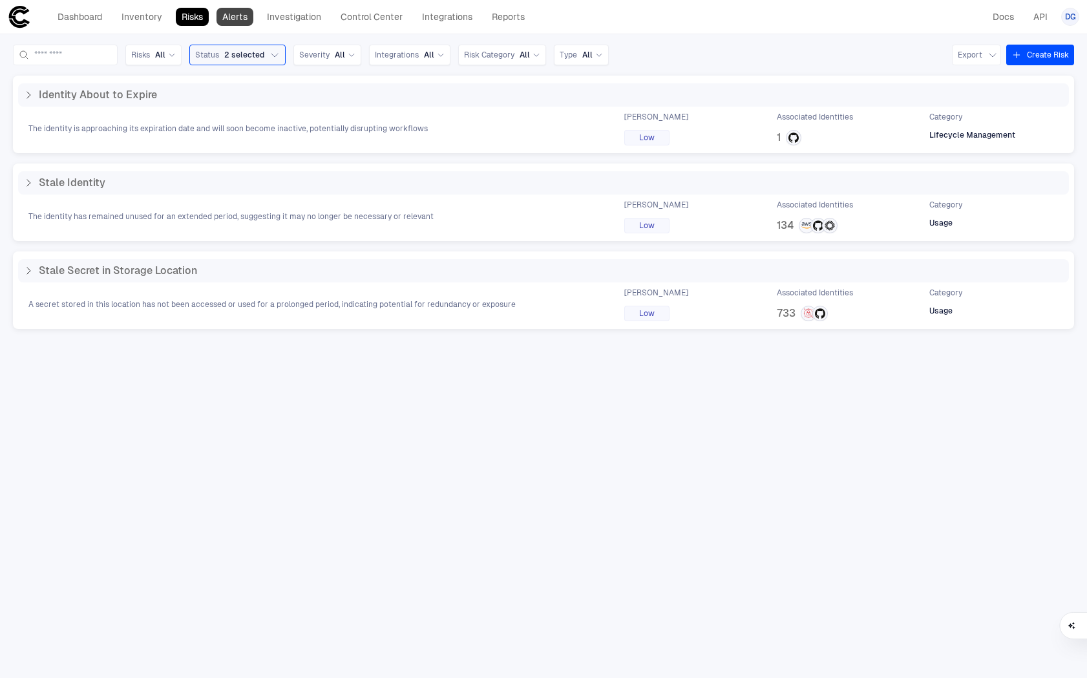
click at [236, 8] on link "Alerts" at bounding box center [234, 17] width 37 height 18
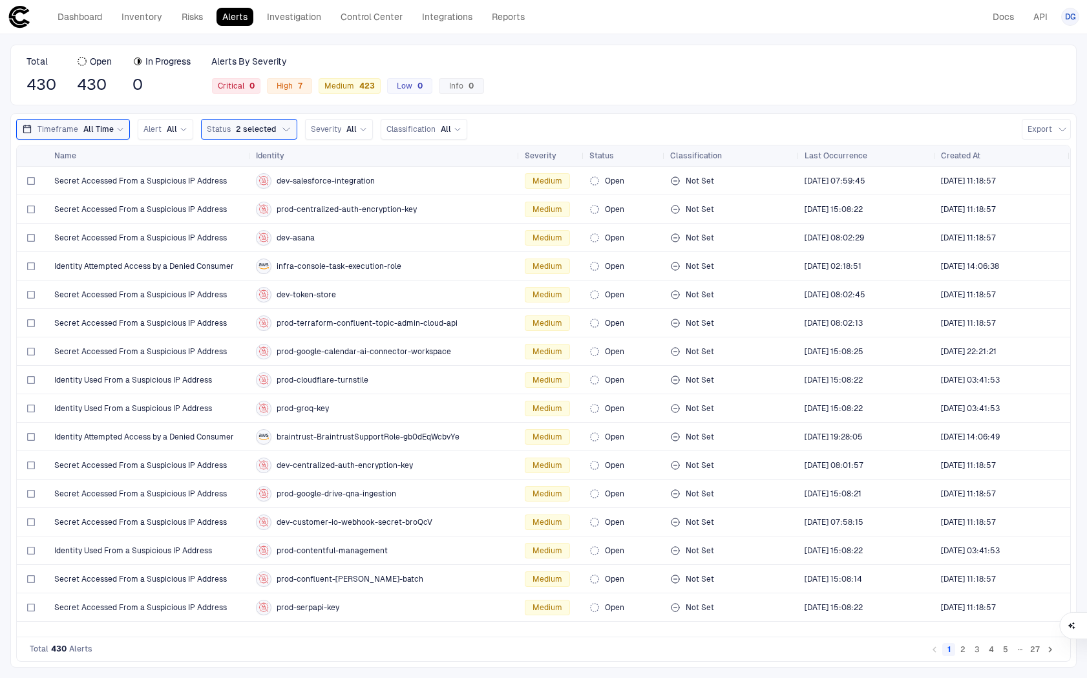
click at [511, 67] on div "Total 430 Open 430 In Progress 0 Alerts By Severity Critical 0 High 7 Medium 42…" at bounding box center [543, 75] width 1066 height 61
click at [271, 127] on button "Status 2 selected" at bounding box center [249, 129] width 96 height 21
click at [643, 123] on div "Timeframe All Time Alert All Status 2 selected Open In Progress Closed Ignored …" at bounding box center [543, 129] width 1055 height 21
click at [321, 19] on link "Investigation" at bounding box center [294, 17] width 66 height 18
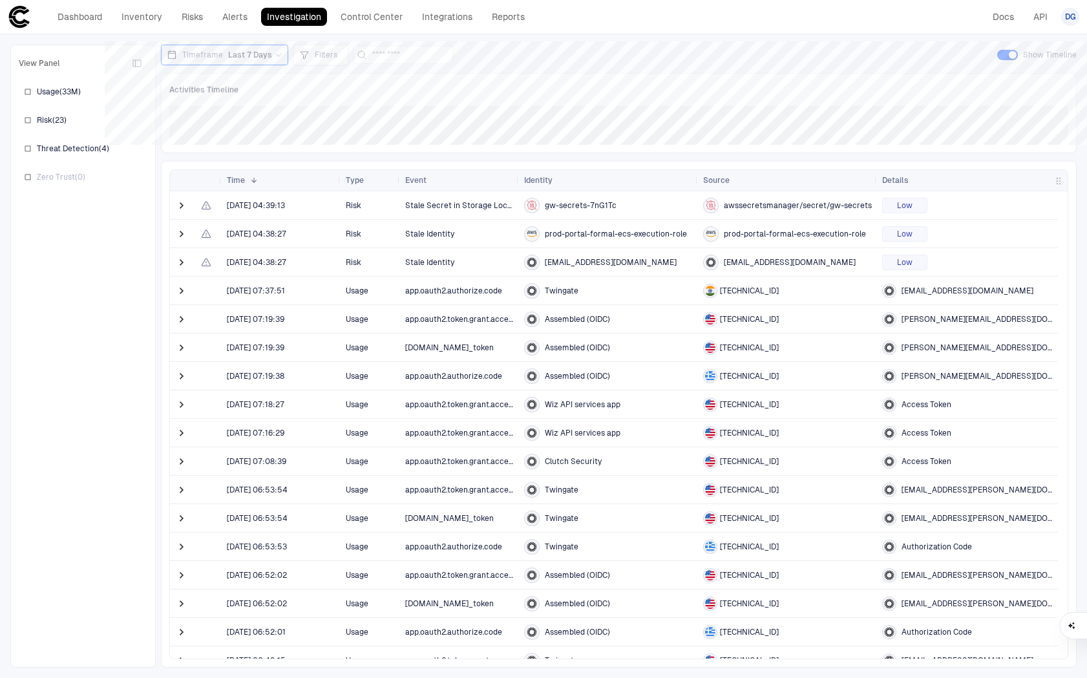
click at [383, 27] on div "Dashboard Inventory Risks Alerts Investigation Control Center Integrations Repo…" at bounding box center [269, 16] width 523 height 23
click at [364, 9] on link "Control Center" at bounding box center [372, 17] width 74 height 18
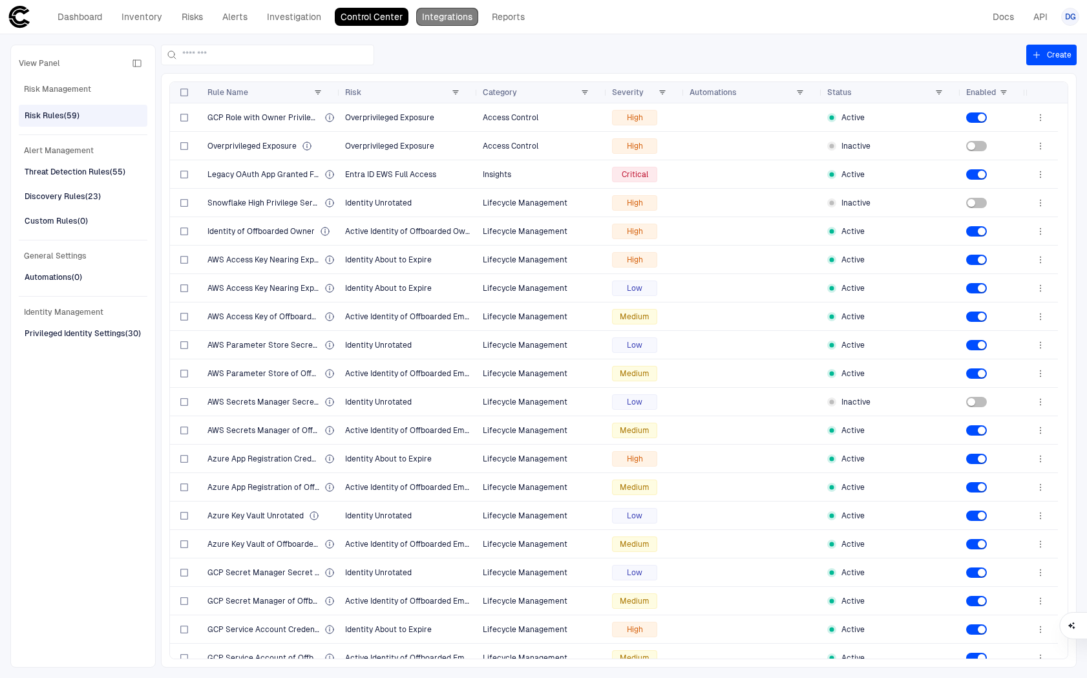
click at [450, 16] on link "Integrations" at bounding box center [447, 17] width 62 height 18
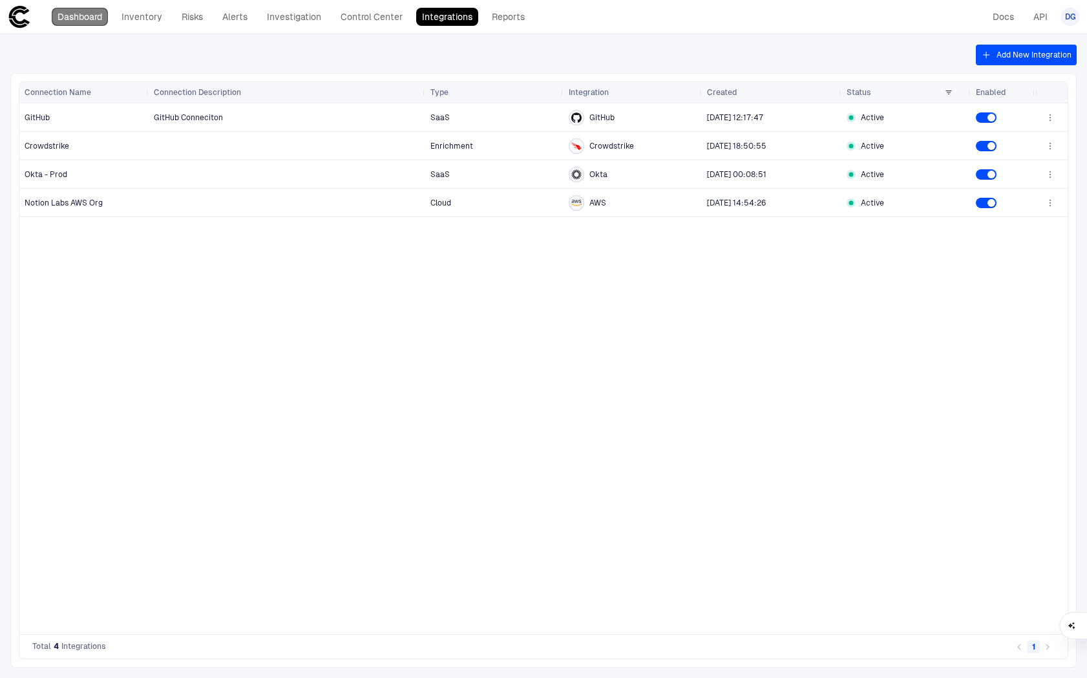
click at [97, 18] on link "Dashboard" at bounding box center [80, 17] width 56 height 18
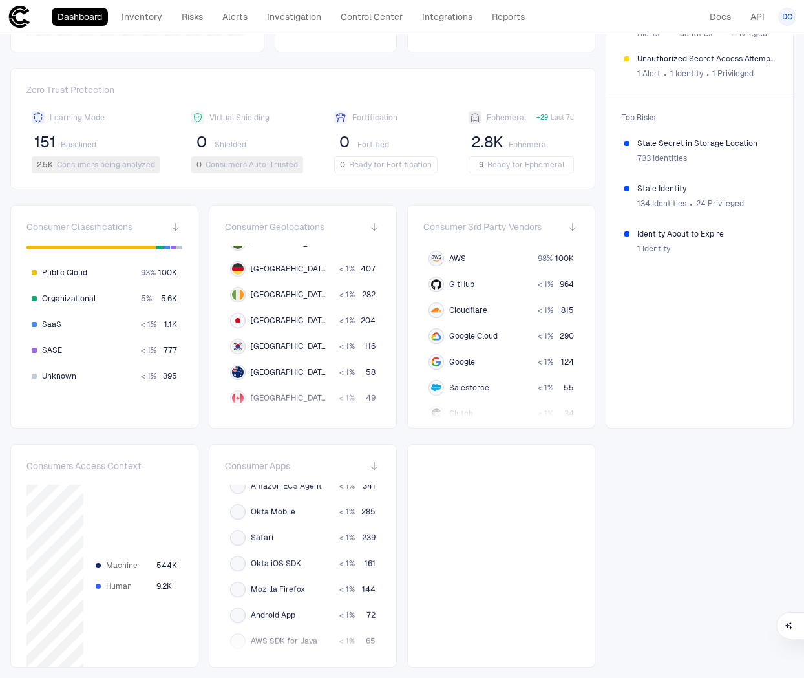
scroll to position [388, 0]
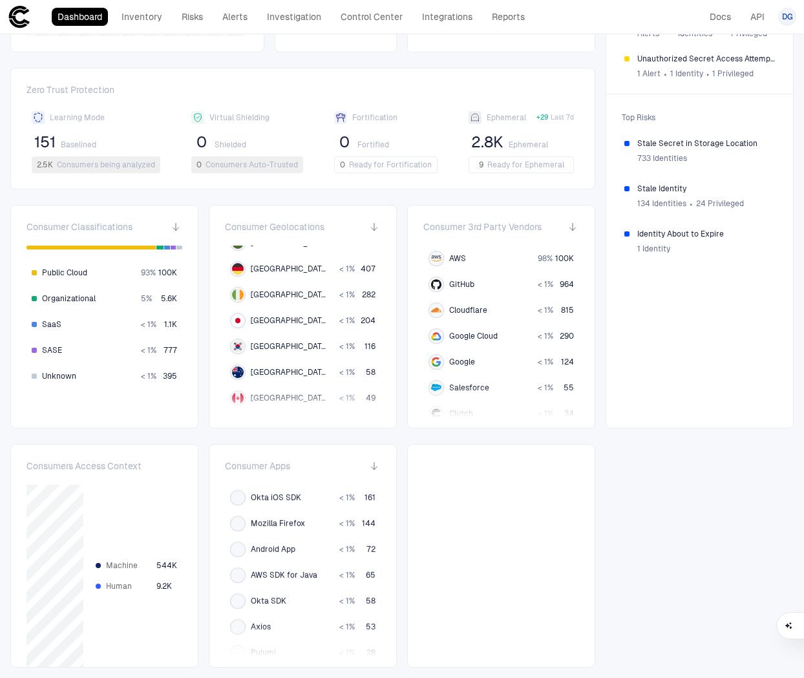
click at [464, 289] on span "GitHub" at bounding box center [461, 284] width 25 height 10
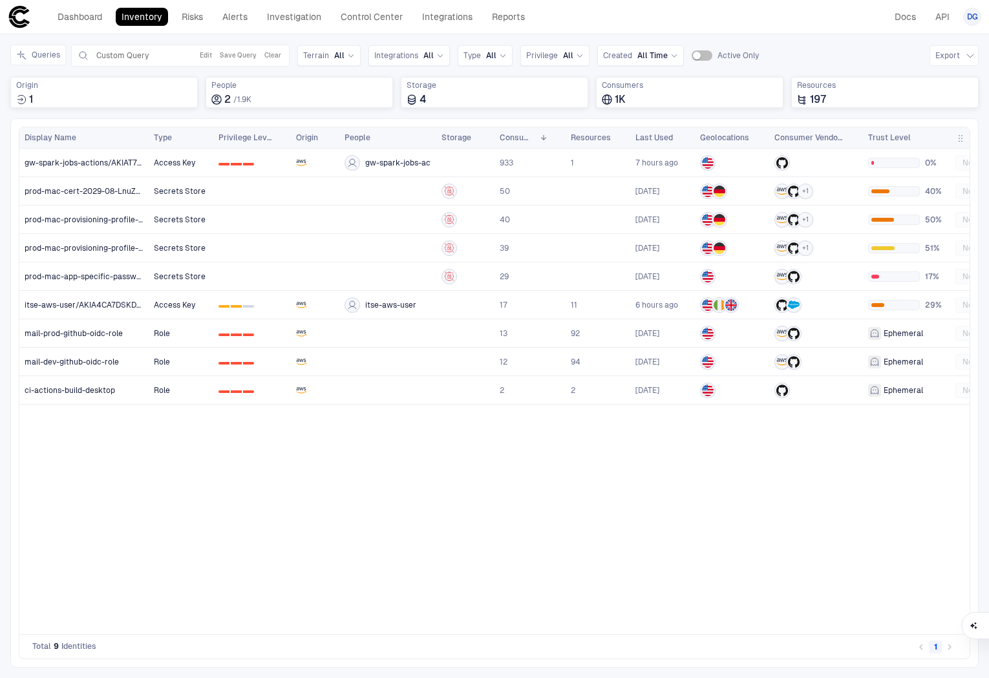
click at [25, 10] on icon at bounding box center [19, 17] width 21 height 22
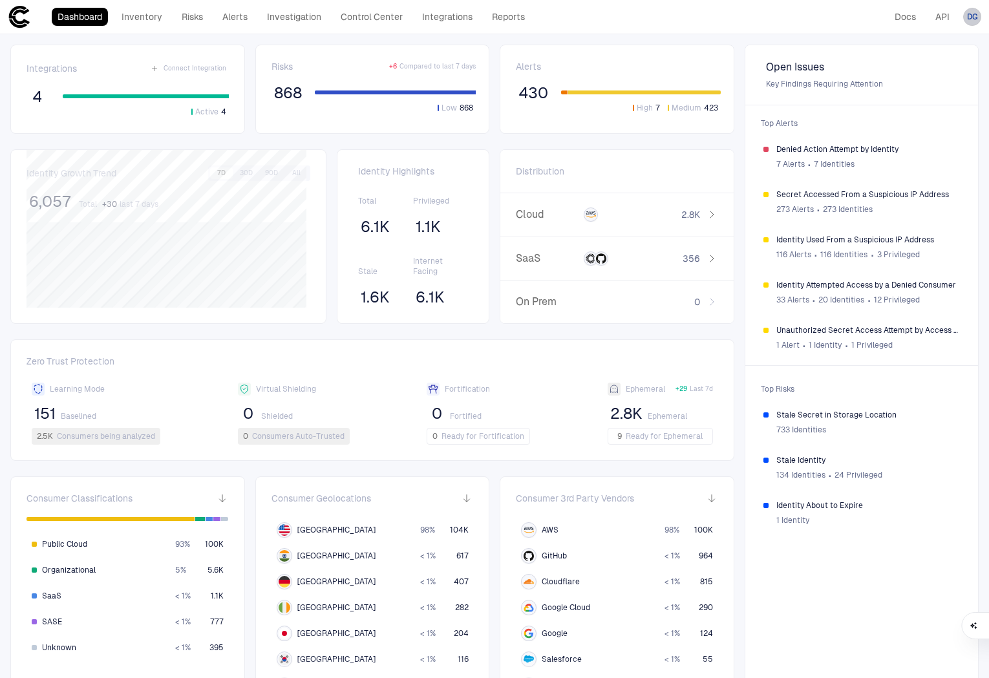
click at [816, 19] on div "DG" at bounding box center [972, 17] width 18 height 18
click at [816, 83] on li "Admin Settings" at bounding box center [914, 82] width 118 height 21
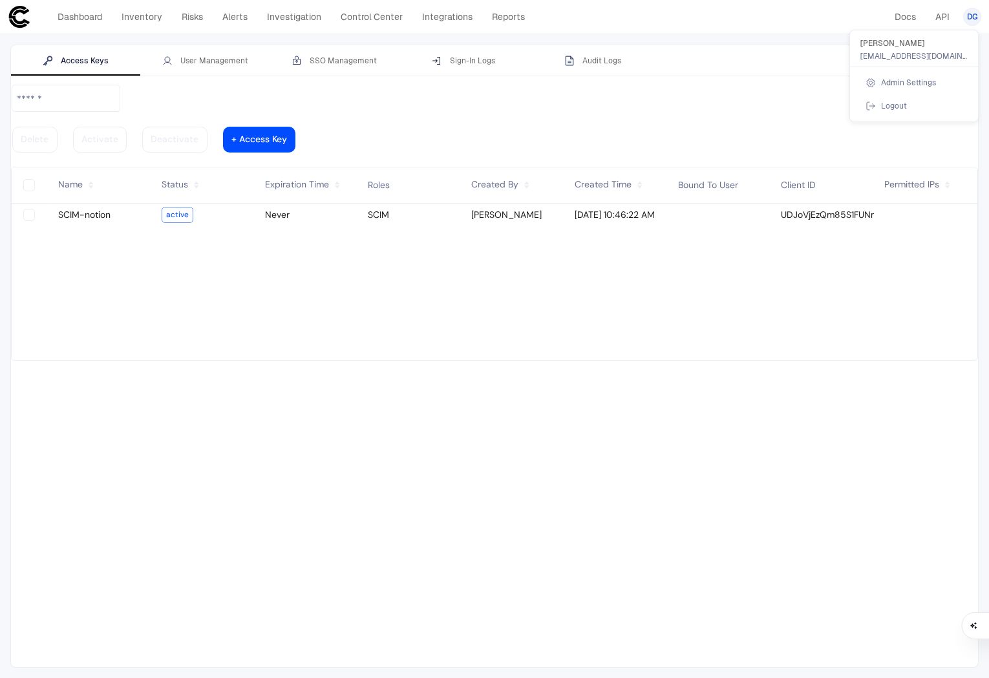
click at [469, 302] on div at bounding box center [494, 339] width 989 height 678
click at [392, 311] on tbody "SCIM-notion active Never SCIM [PERSON_NAME] [DATE] 10:46:22 AM UDJoVjEzQm85S1FU…" at bounding box center [494, 282] width 965 height 156
click at [187, 59] on div "User Management" at bounding box center [205, 61] width 86 height 10
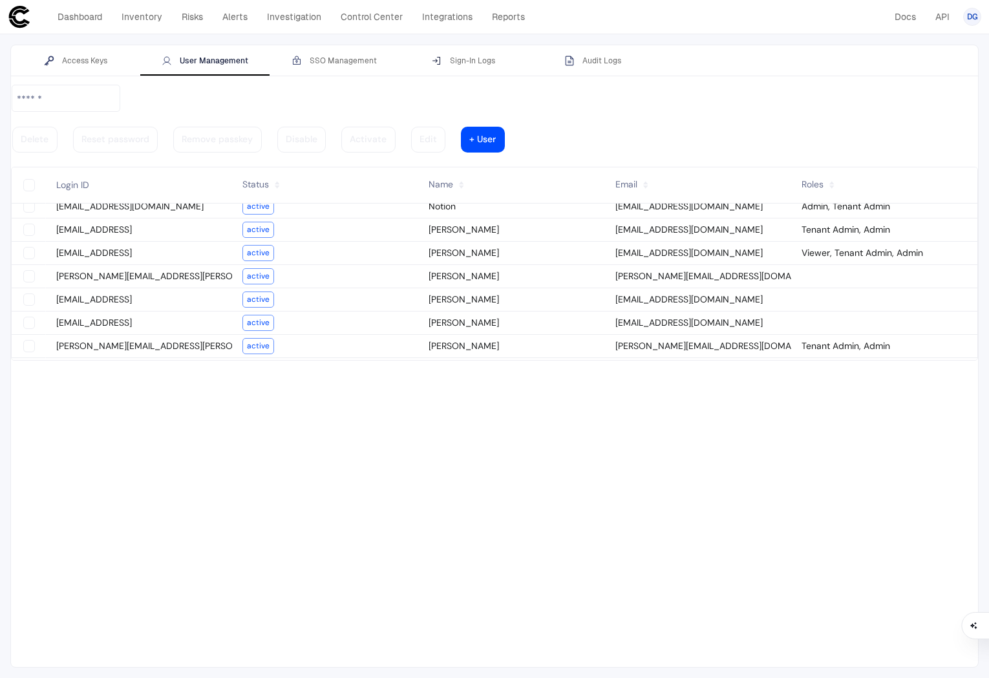
scroll to position [11, 0]
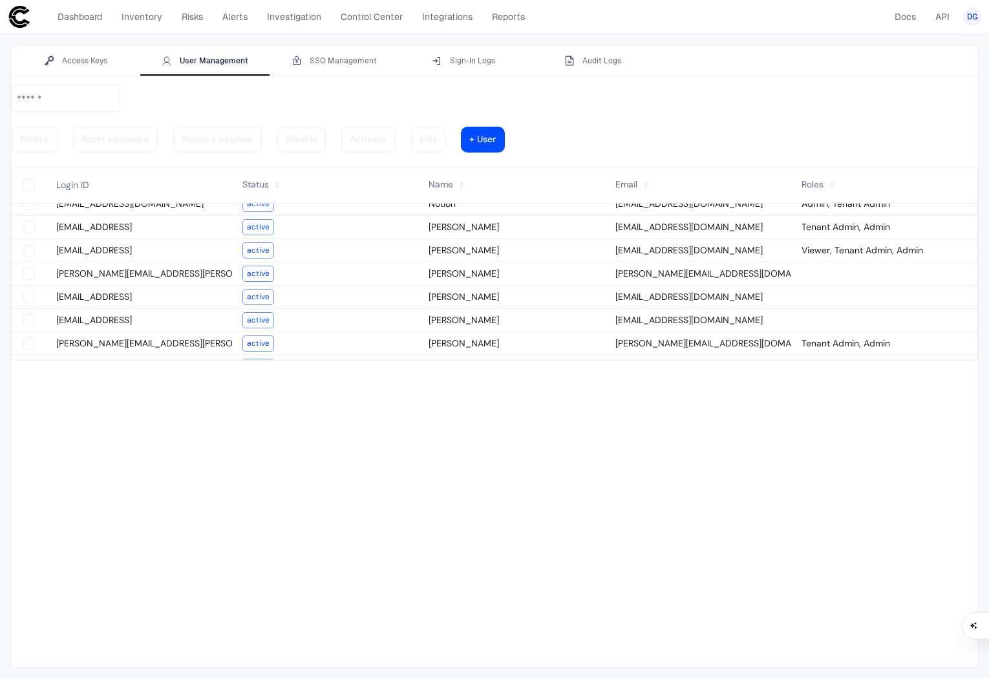
click at [342, 402] on div at bounding box center [494, 375] width 967 height 583
drag, startPoint x: 361, startPoint y: 437, endPoint x: 357, endPoint y: 430, distance: 7.8
click at [360, 436] on div at bounding box center [494, 375] width 967 height 583
click at [505, 127] on vaadin-button "+ User" at bounding box center [483, 140] width 44 height 26
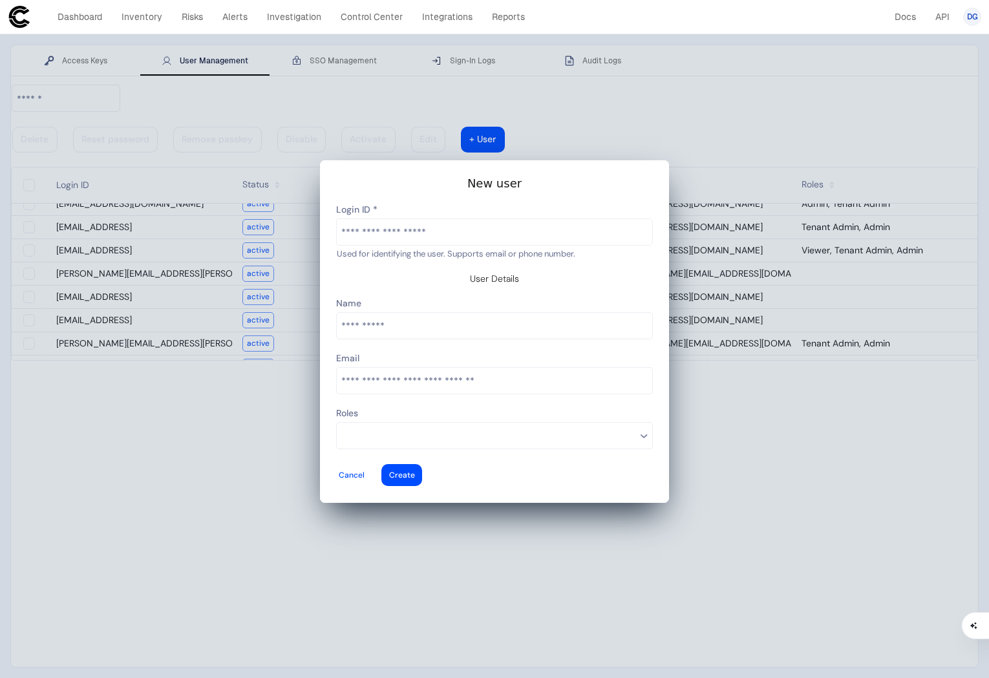
click at [381, 232] on input "text" at bounding box center [494, 232] width 315 height 26
type input "**********"
type vaadin-text-field "[PERSON_NAME][EMAIL_ADDRESS][DOMAIN_NAME]"
type descope-text-field "[PERSON_NAME][EMAIL_ADDRESS][DOMAIN_NAME]"
click at [473, 377] on input "email" at bounding box center [494, 381] width 315 height 26
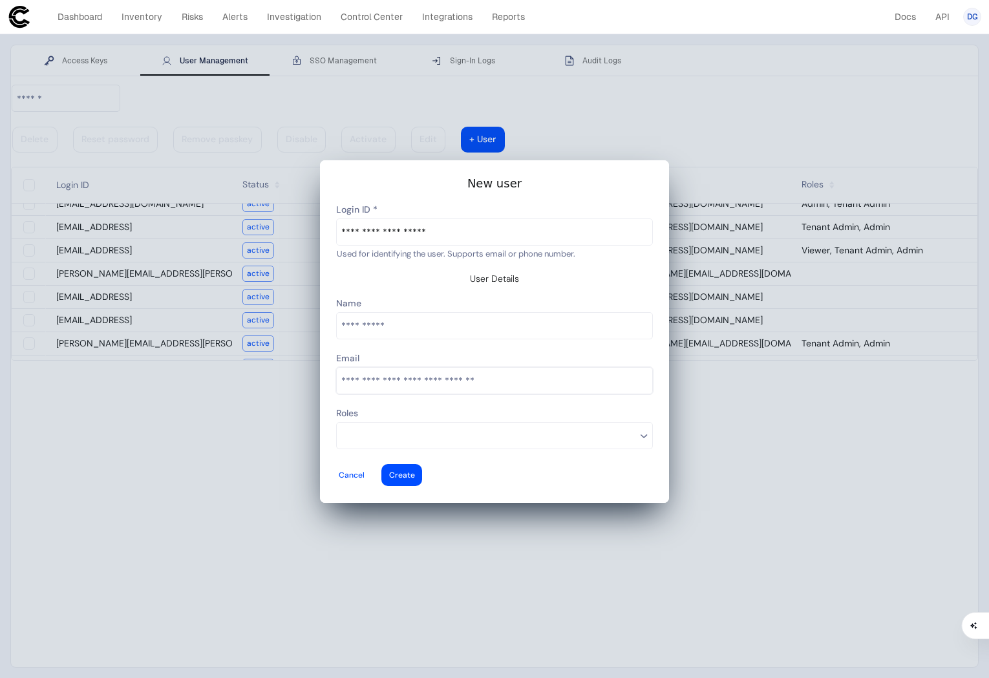
click at [536, 343] on slot "New user User Details Tenant Admin Viewer Admin Integrations Manager Contributo…" at bounding box center [494, 332] width 318 height 312
click at [423, 427] on input at bounding box center [488, 435] width 295 height 17
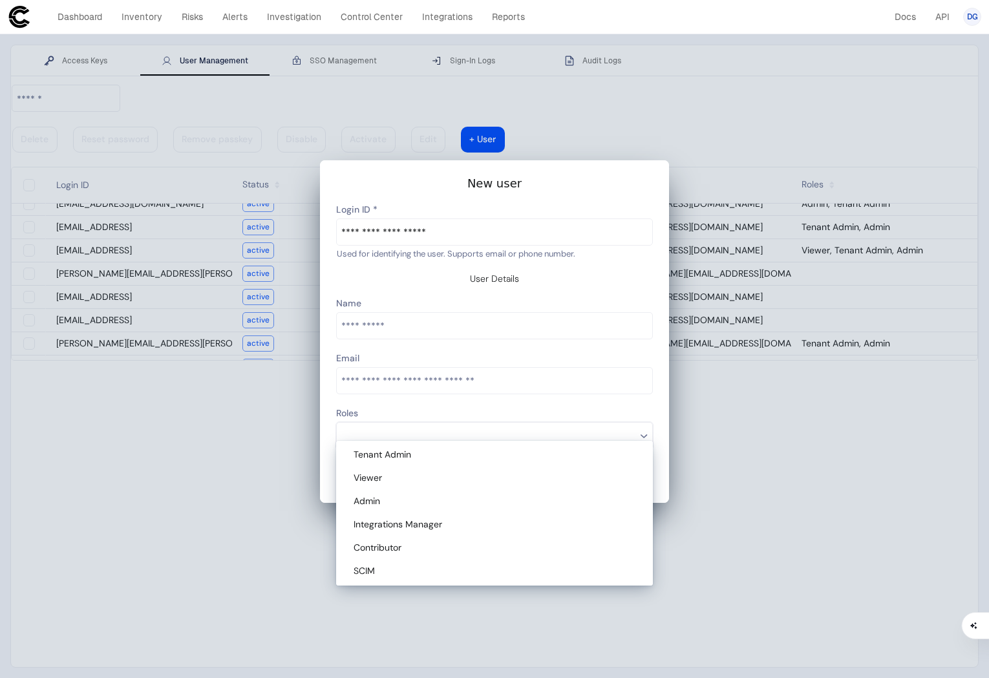
click at [476, 498] on div "Admin" at bounding box center [496, 502] width 286 height 12
type descope-multi-select-combo-box "Admin"
click at [617, 406] on div "Roles" at bounding box center [494, 414] width 317 height 16
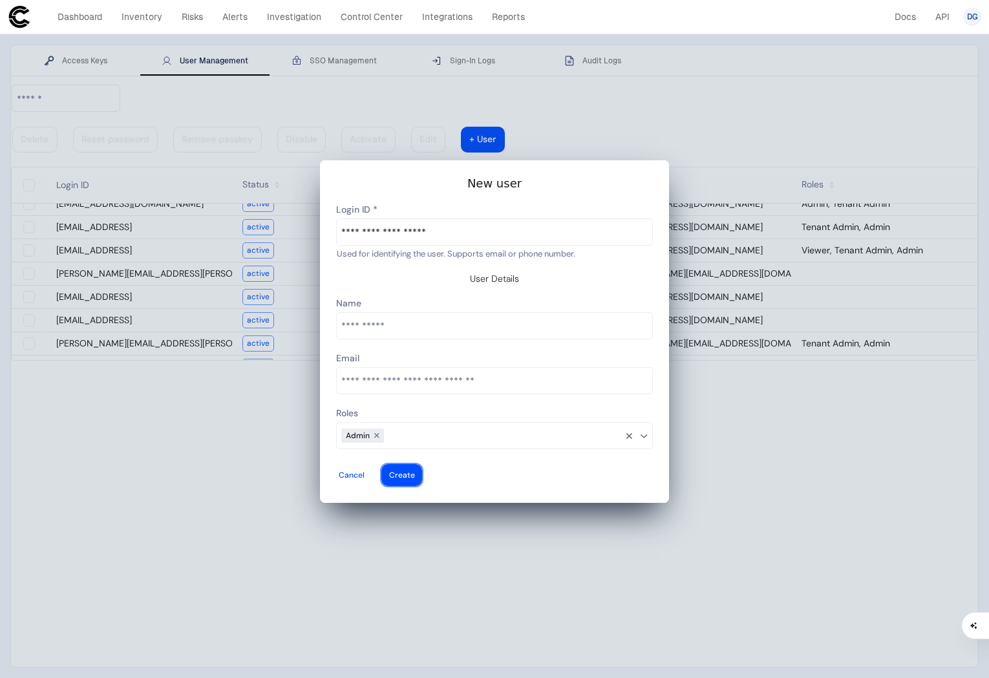
drag, startPoint x: 638, startPoint y: 461, endPoint x: 668, endPoint y: 437, distance: 38.6
click at [415, 472] on div at bounding box center [402, 474] width 26 height 5
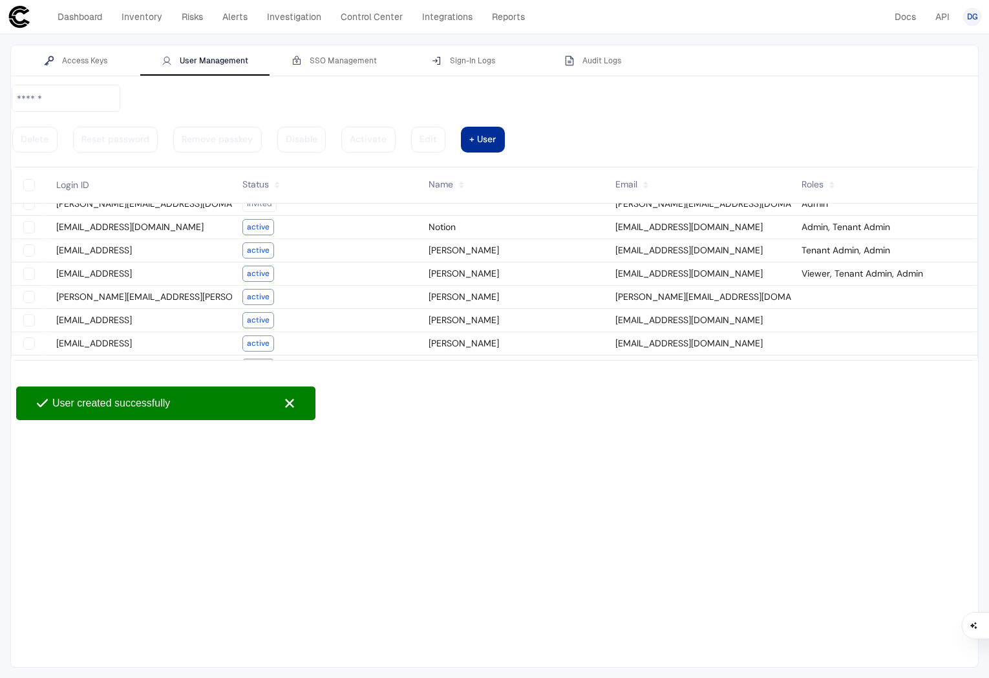
click at [505, 127] on vaadin-button "+ User" at bounding box center [483, 140] width 44 height 26
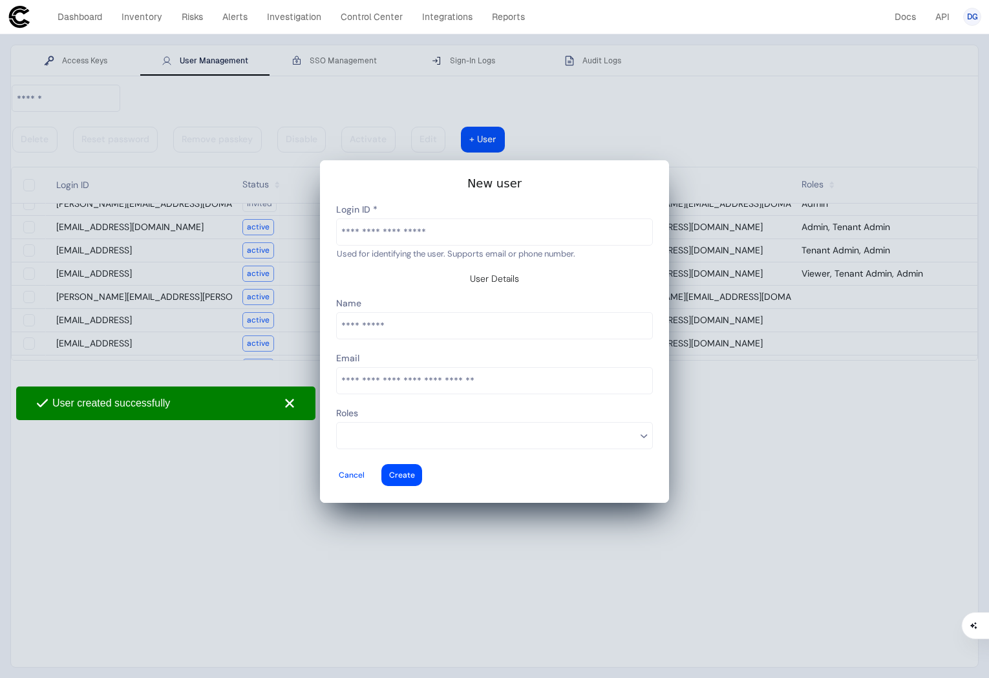
click at [368, 245] on input "text" at bounding box center [494, 232] width 315 height 26
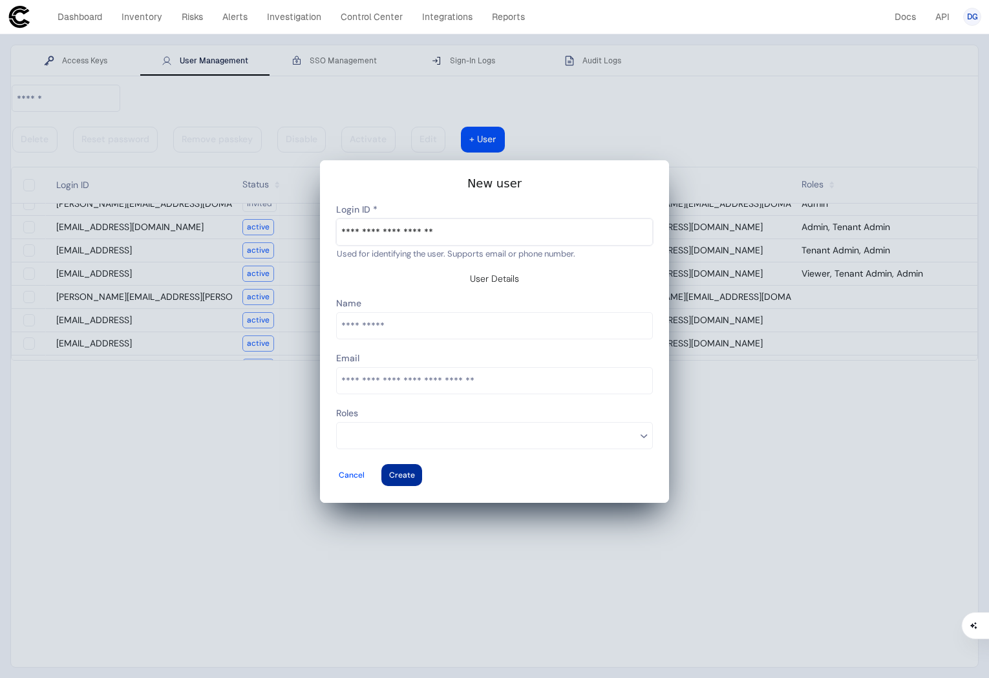
type input "**********"
type vaadin-text-field "[PERSON_NAME][EMAIL_ADDRESS][DOMAIN_NAME]"
type descope-text-field "[PERSON_NAME][EMAIL_ADDRESS][DOMAIN_NAME]"
click at [422, 464] on vaadin-button "Create" at bounding box center [401, 475] width 41 height 22
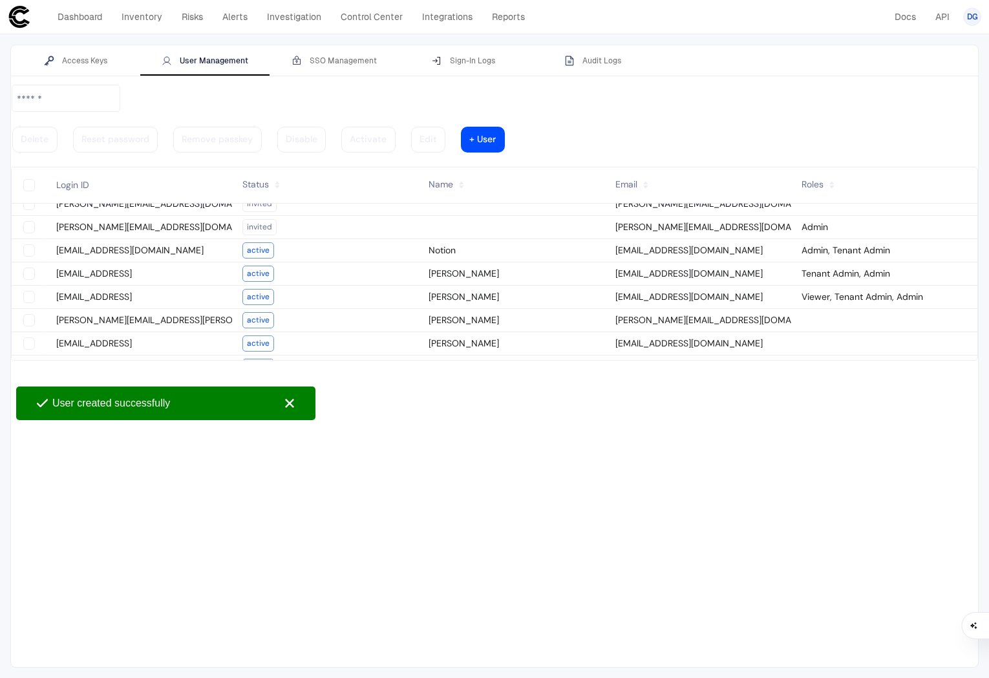
click at [505, 127] on vaadin-button "+ User" at bounding box center [483, 140] width 44 height 26
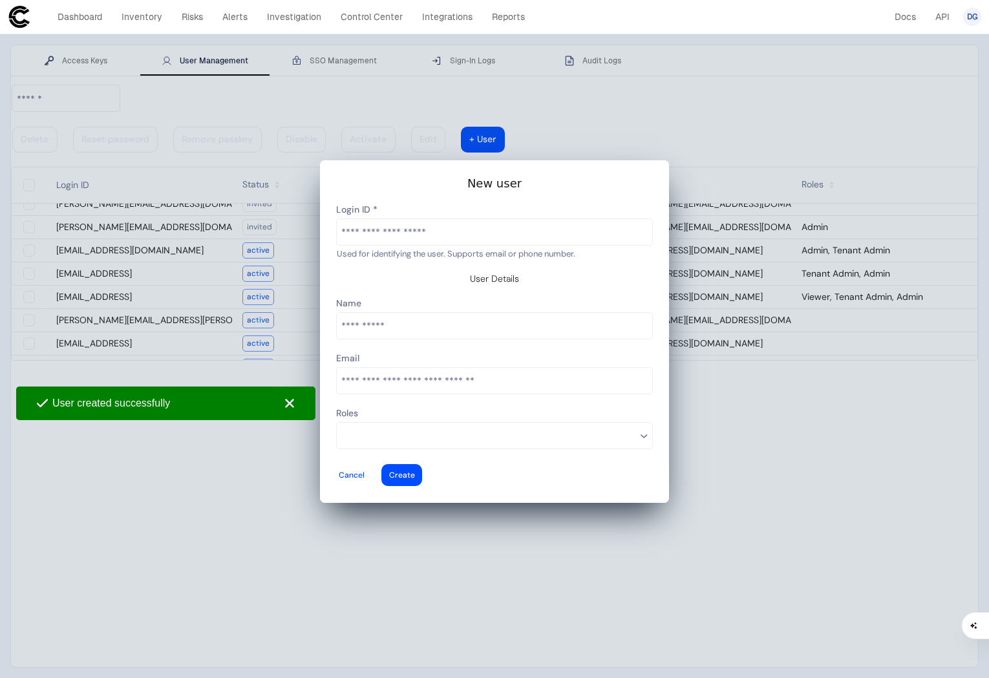
click at [610, 244] on input "text" at bounding box center [494, 232] width 315 height 26
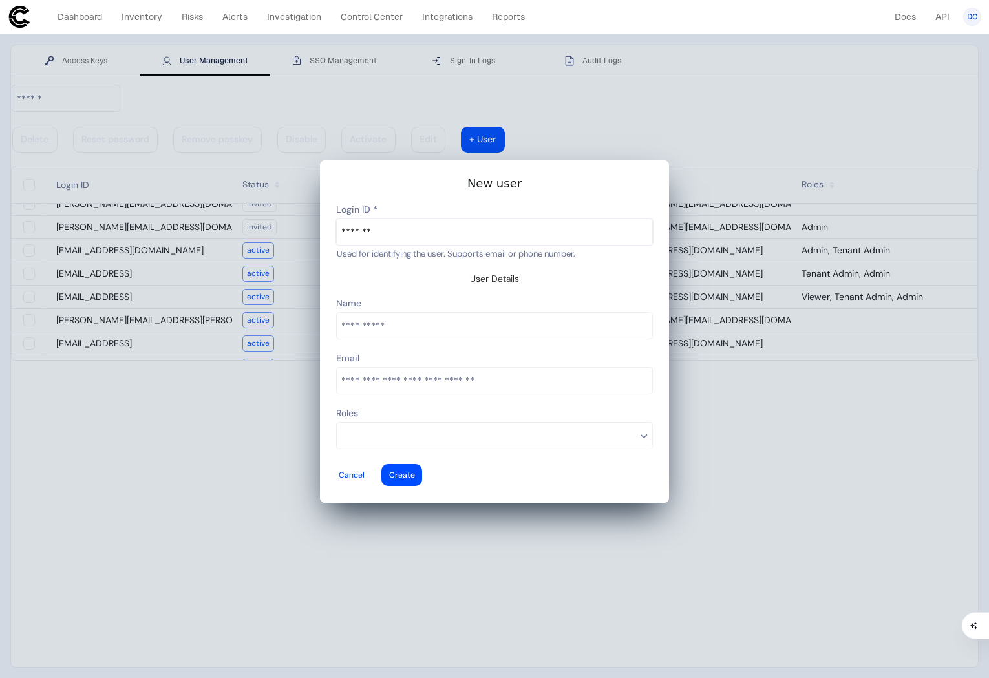
type input "*******"
type vaadin-text-field "[PERSON_NAME]@"
type descope-text-field "[PERSON_NAME]@"
click at [461, 241] on input "*******" at bounding box center [494, 232] width 315 height 26
drag, startPoint x: 459, startPoint y: 242, endPoint x: 283, endPoint y: 236, distance: 176.5
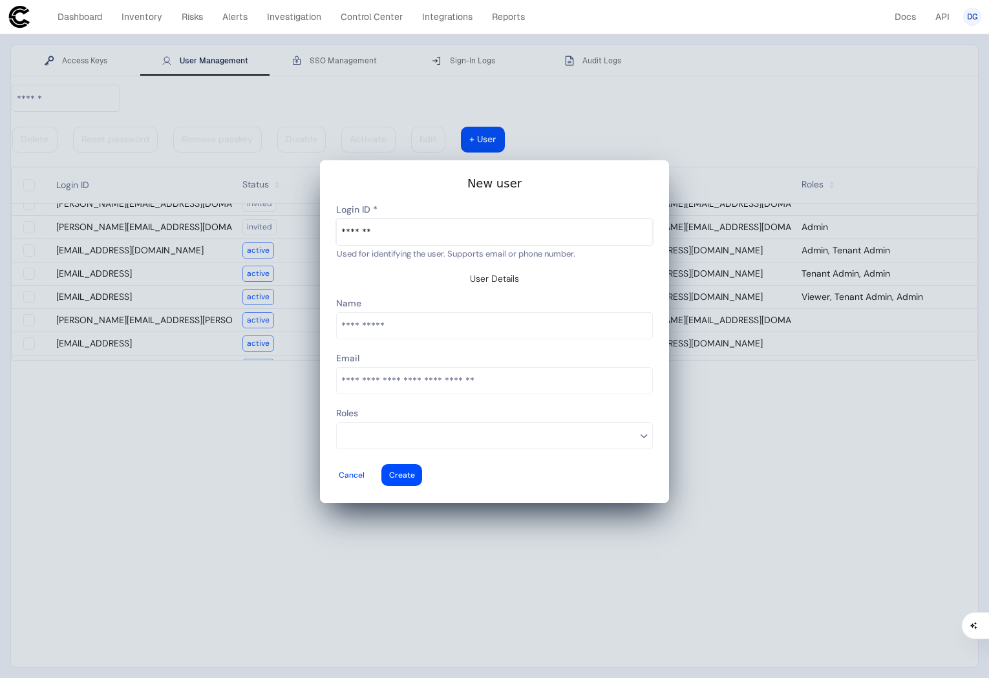
click at [282, 237] on vaadin-dialog-overlay at bounding box center [494, 338] width 968 height 657
paste input "**********"
type input "**********"
type vaadin-text-field "[EMAIL_ADDRESS][DOMAIN_NAME]"
type descope-text-field "[EMAIL_ADDRESS][DOMAIN_NAME]"
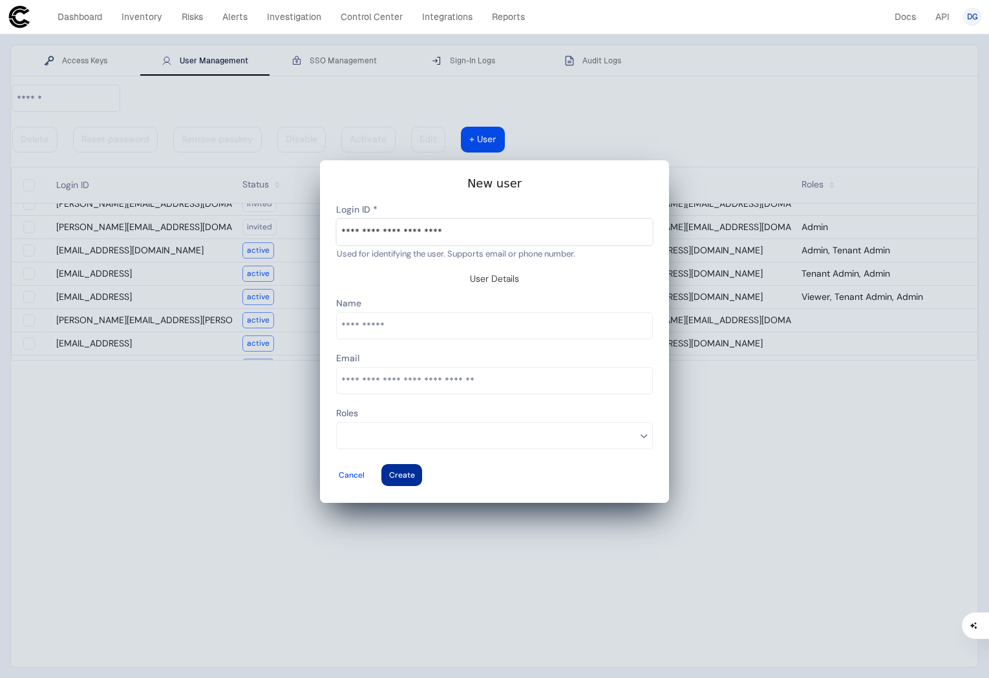
click at [415, 472] on div at bounding box center [402, 474] width 26 height 5
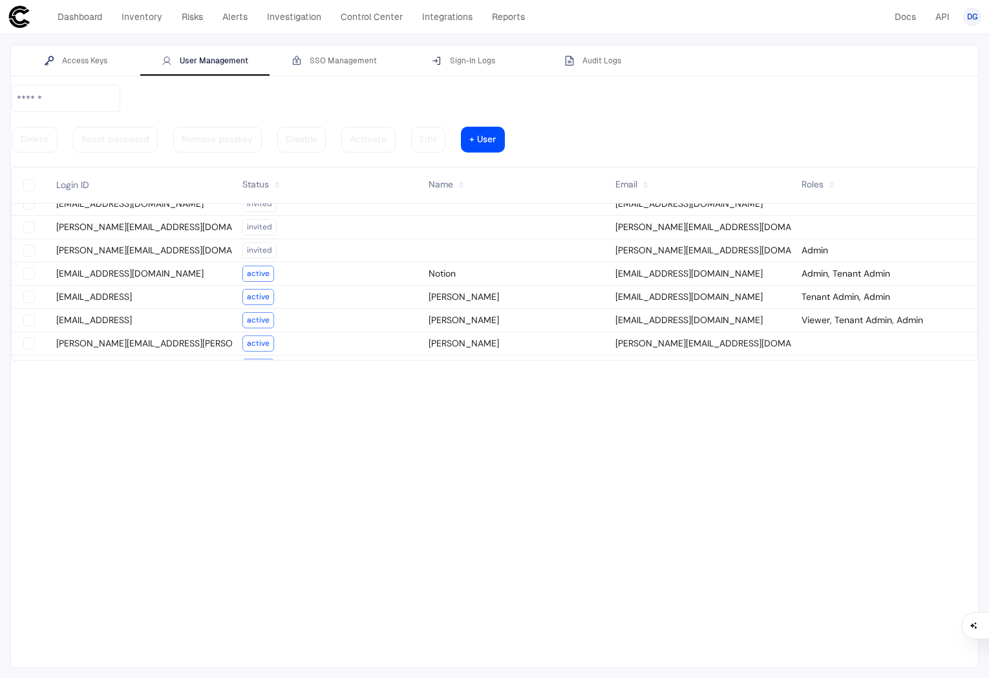
scroll to position [0, 0]
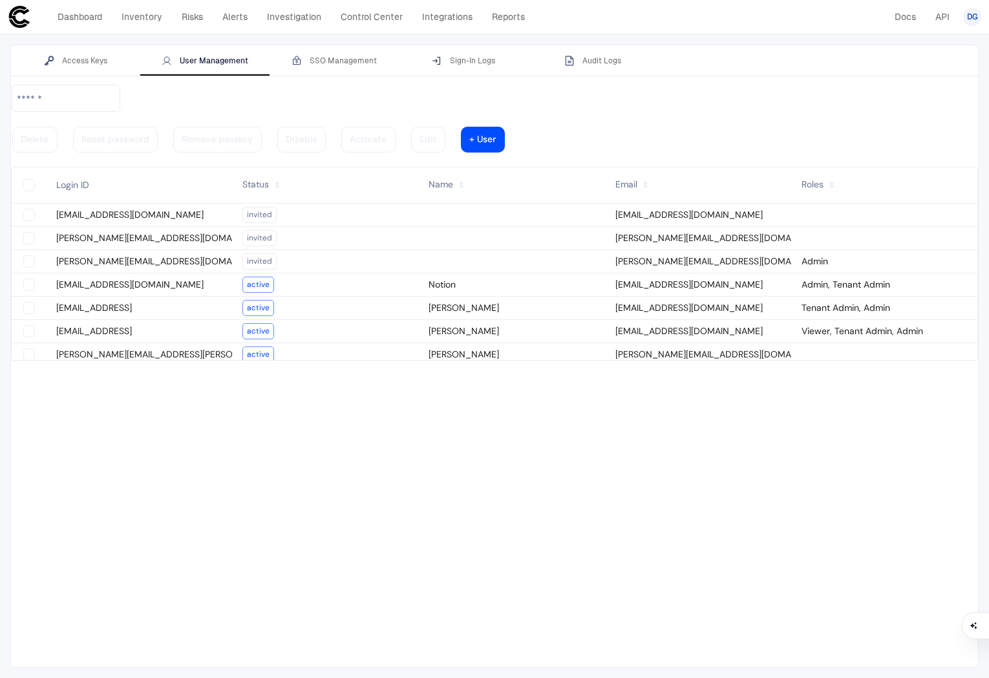
drag, startPoint x: 190, startPoint y: 226, endPoint x: 45, endPoint y: 229, distance: 144.8
click at [45, 249] on tr "[PERSON_NAME][EMAIL_ADDRESS][DOMAIN_NAME] invited [PERSON_NAME][EMAIL_ADDRESS][…" at bounding box center [494, 260] width 965 height 23
